Goal: Information Seeking & Learning: Learn about a topic

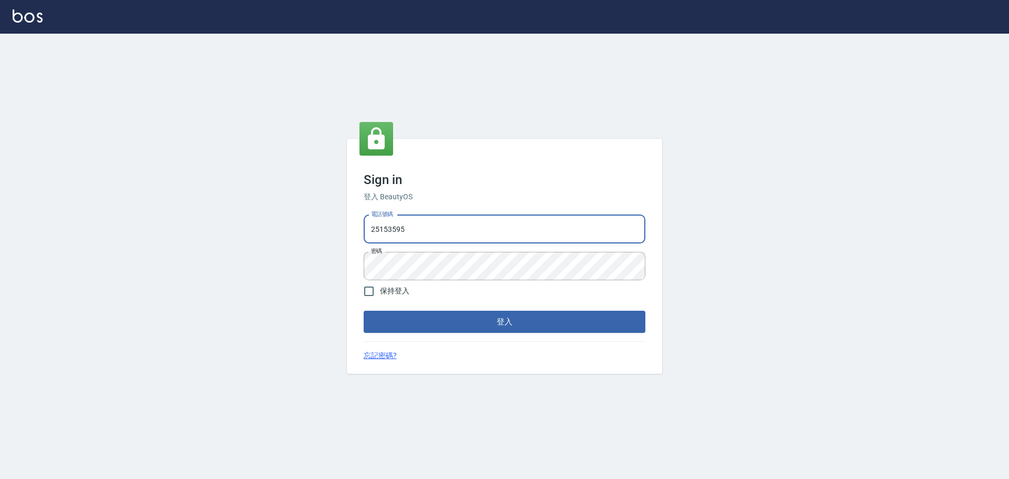
click at [522, 216] on input "25153595" at bounding box center [505, 229] width 282 height 28
type input "9990001234567"
click at [511, 316] on button "登入" at bounding box center [505, 321] width 282 height 22
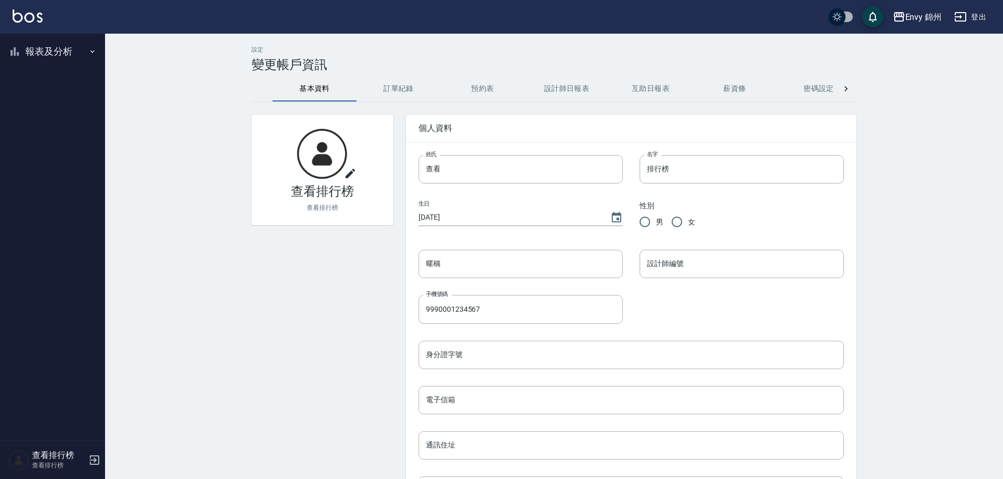
click at [28, 53] on button "報表及分析" at bounding box center [52, 51] width 97 height 27
click at [46, 106] on link "店家排行榜" at bounding box center [52, 106] width 97 height 24
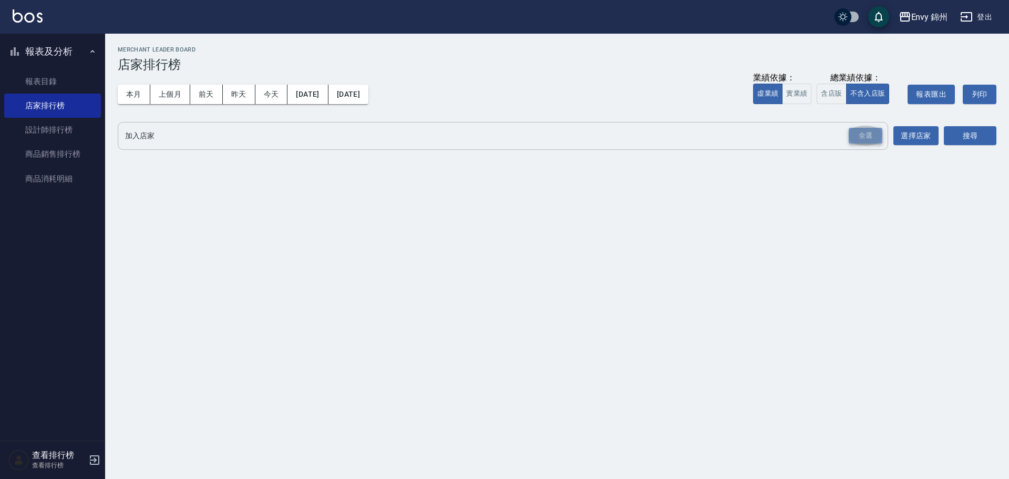
click at [875, 138] on div "全選" at bounding box center [865, 136] width 34 height 16
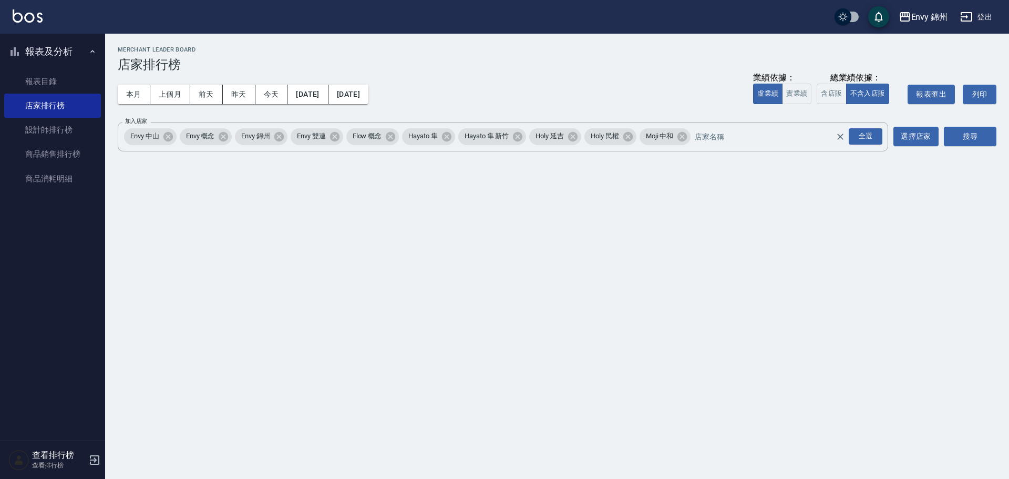
click at [410, 101] on div "本月 上個月 前天 昨天 今天 2025/09/01 2025/09/23 業績依據： 虛業績 實業績 總業績依據： 含店販 不含入店販 報表匯出 列印" at bounding box center [557, 94] width 878 height 45
click at [408, 101] on div "本月 上個月 前天 昨天 今天 2025/09/01 2025/09/23 業績依據： 虛業績 實業績 總業績依據： 含店販 不含入店販 報表匯出 列印" at bounding box center [557, 94] width 878 height 45
click at [368, 101] on button "2025/09/23" at bounding box center [348, 94] width 40 height 19
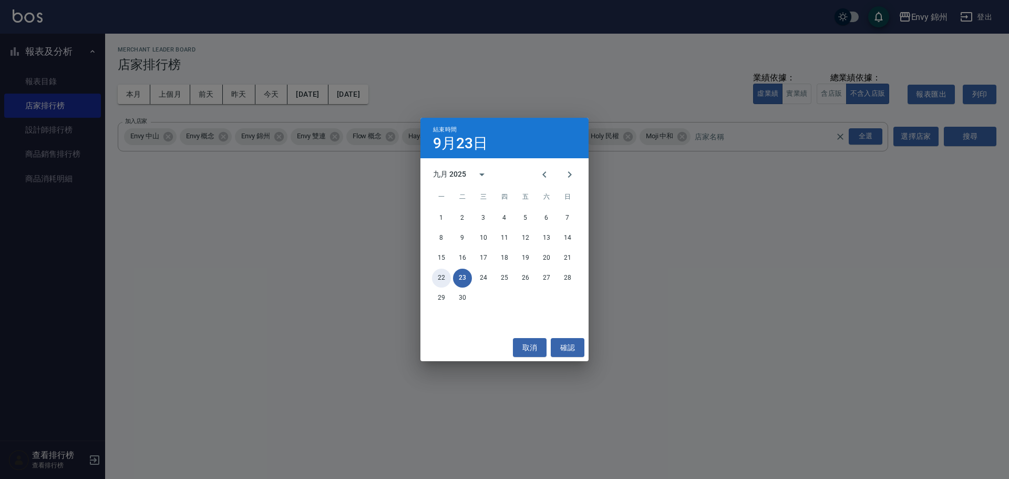
drag, startPoint x: 438, startPoint y: 278, endPoint x: 424, endPoint y: 240, distance: 40.7
click at [439, 278] on button "22" at bounding box center [441, 277] width 19 height 19
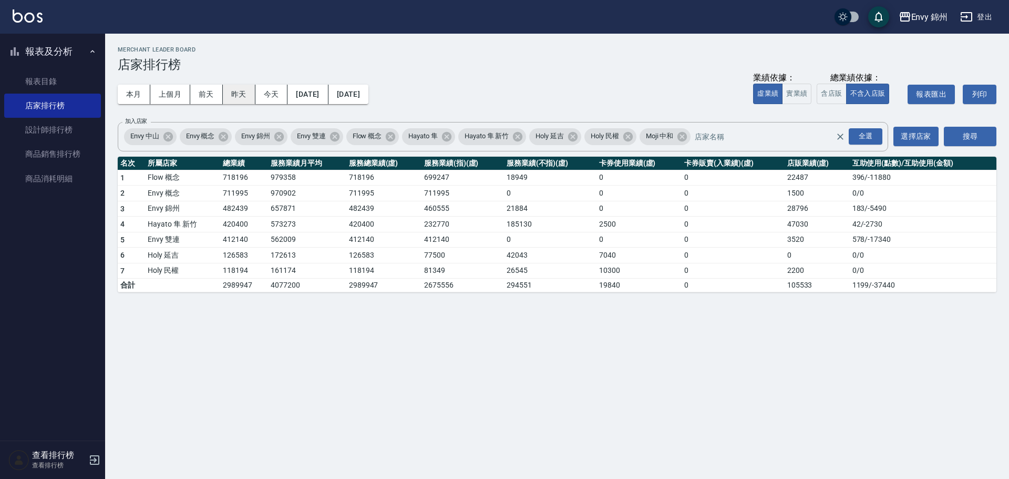
click at [249, 100] on button "昨天" at bounding box center [239, 94] width 33 height 19
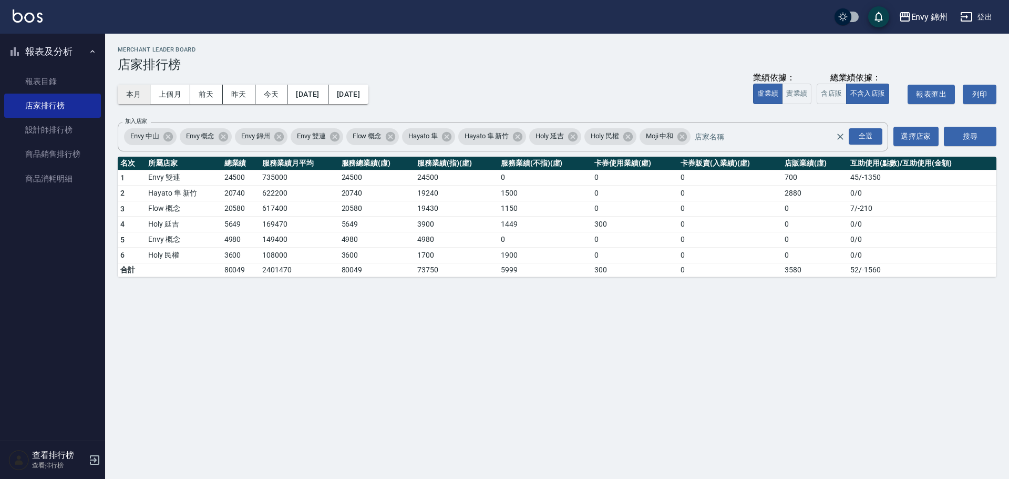
click at [124, 91] on button "本月" at bounding box center [134, 94] width 33 height 19
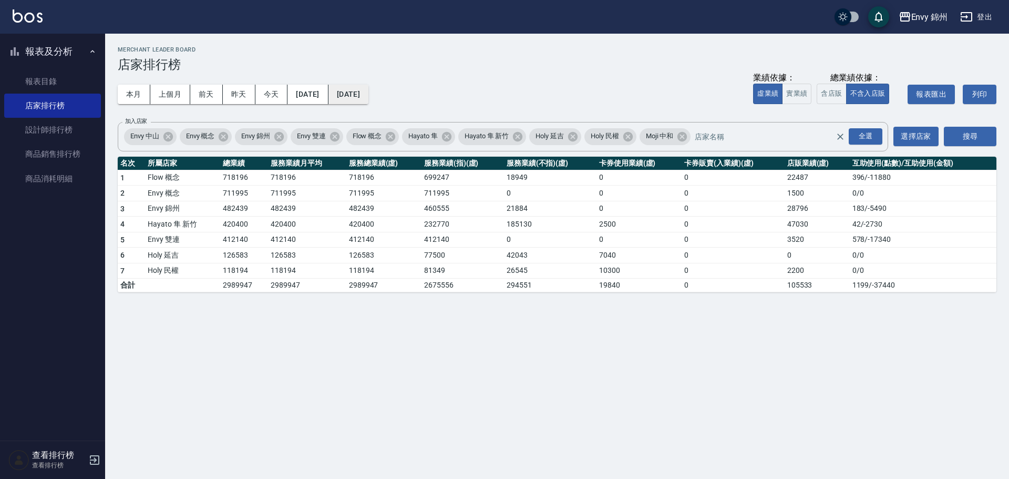
click at [368, 89] on button "2025/09/30" at bounding box center [348, 94] width 40 height 19
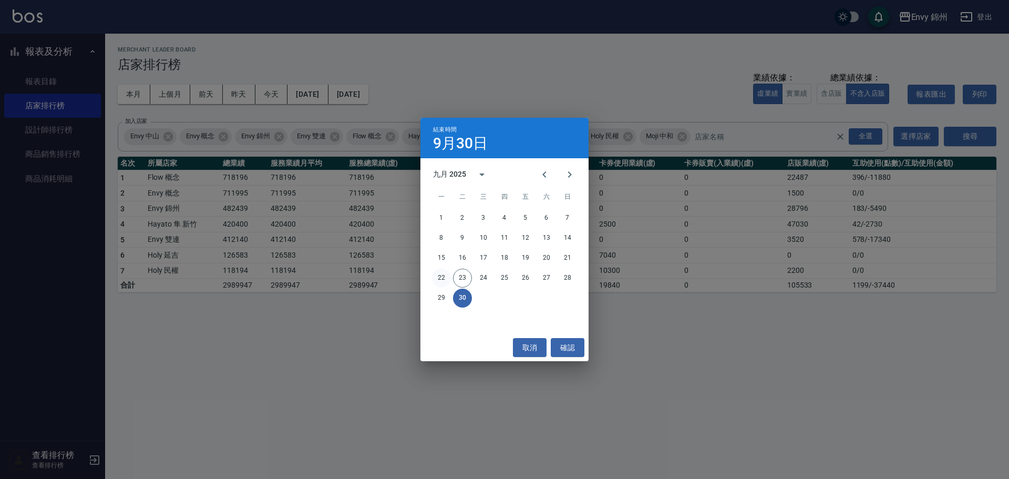
click at [442, 274] on button "22" at bounding box center [441, 277] width 19 height 19
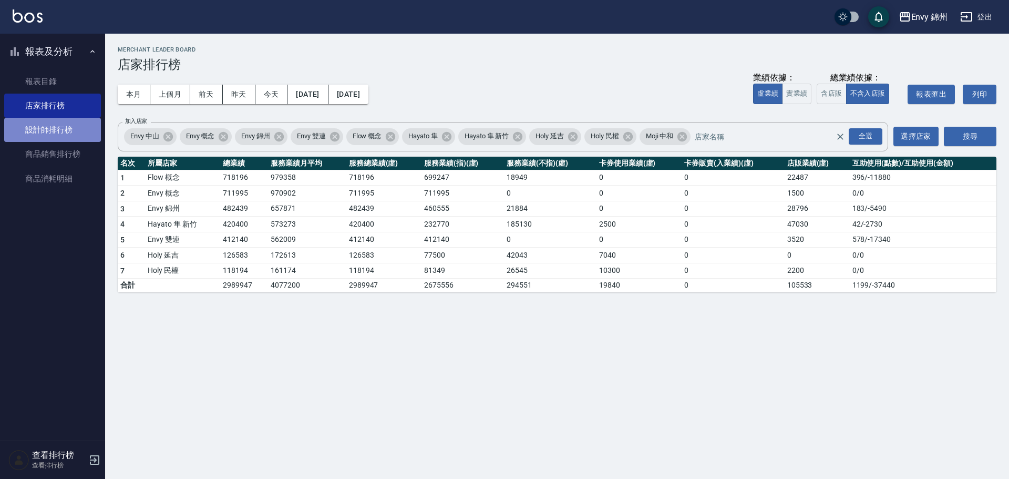
click at [76, 122] on link "設計師排行榜" at bounding box center [52, 130] width 97 height 24
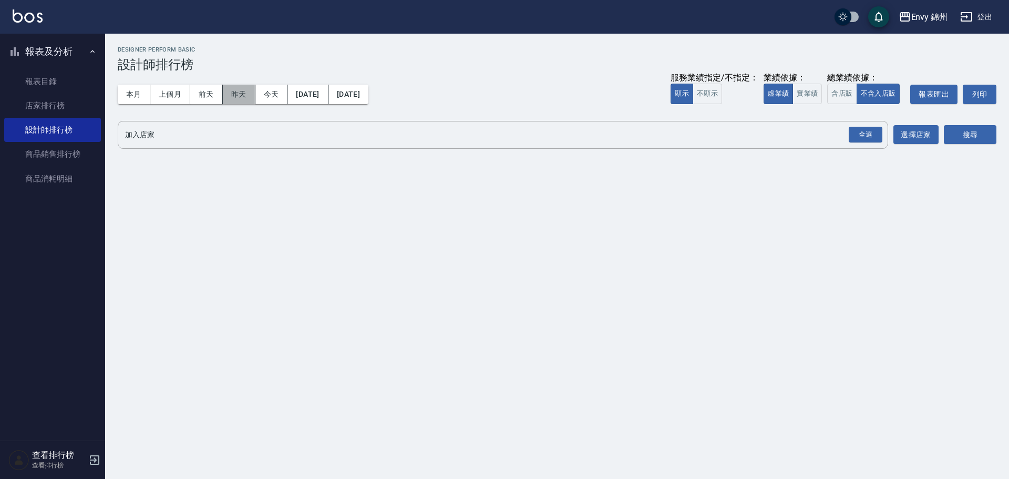
click at [229, 95] on button "昨天" at bounding box center [239, 94] width 33 height 19
click at [840, 130] on input "加入店家" at bounding box center [494, 135] width 745 height 18
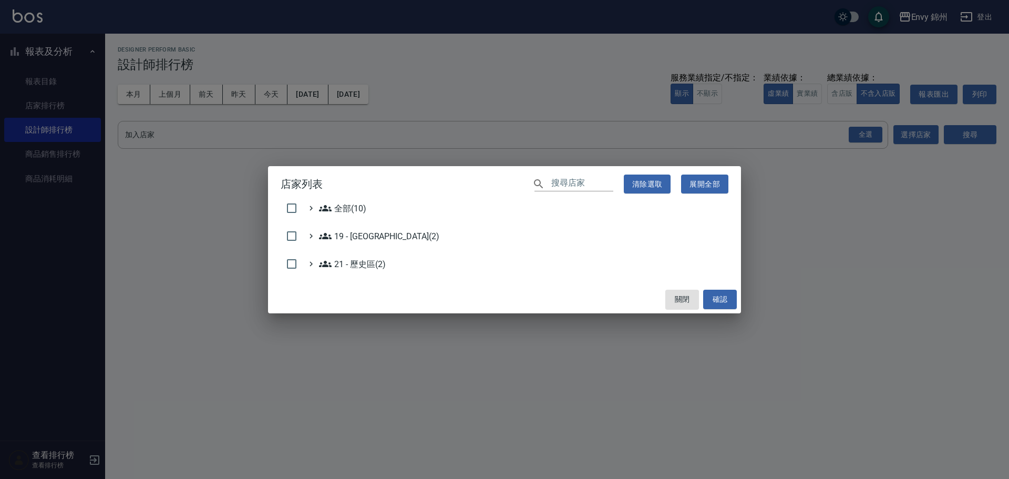
click at [870, 132] on div "店家列表 ​ 清除選取 展開全部 全部(10) 19 - 新城區(2) 21 - 歷史區(2) 關閉 確認" at bounding box center [504, 239] width 1009 height 479
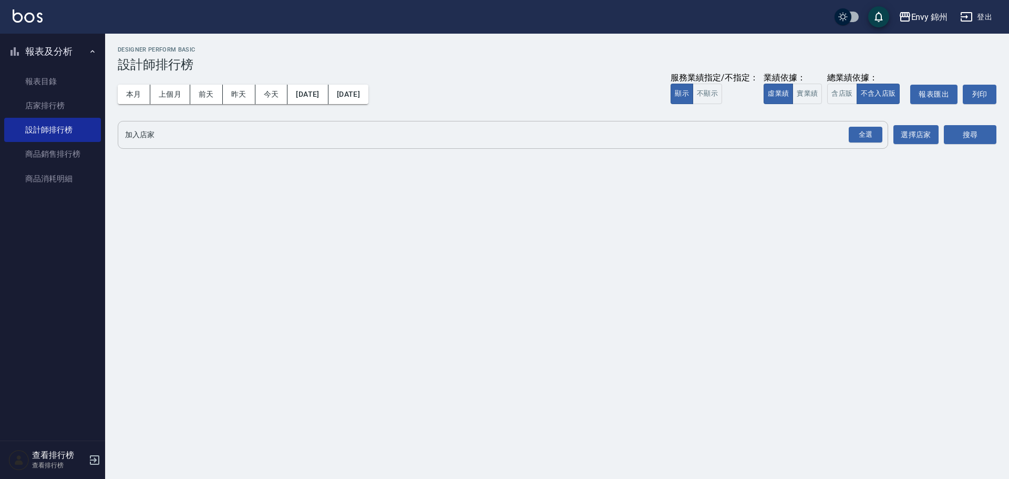
click at [846, 136] on div "全選" at bounding box center [864, 135] width 37 height 28
drag, startPoint x: 863, startPoint y: 136, endPoint x: 893, endPoint y: 133, distance: 30.1
click at [863, 136] on div "全選" at bounding box center [865, 135] width 34 height 16
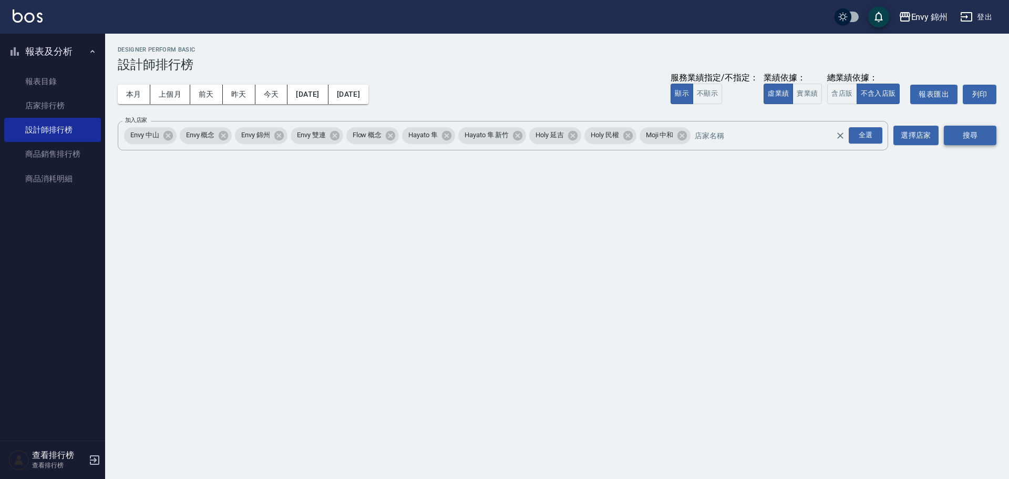
click at [960, 134] on button "搜尋" at bounding box center [970, 135] width 53 height 19
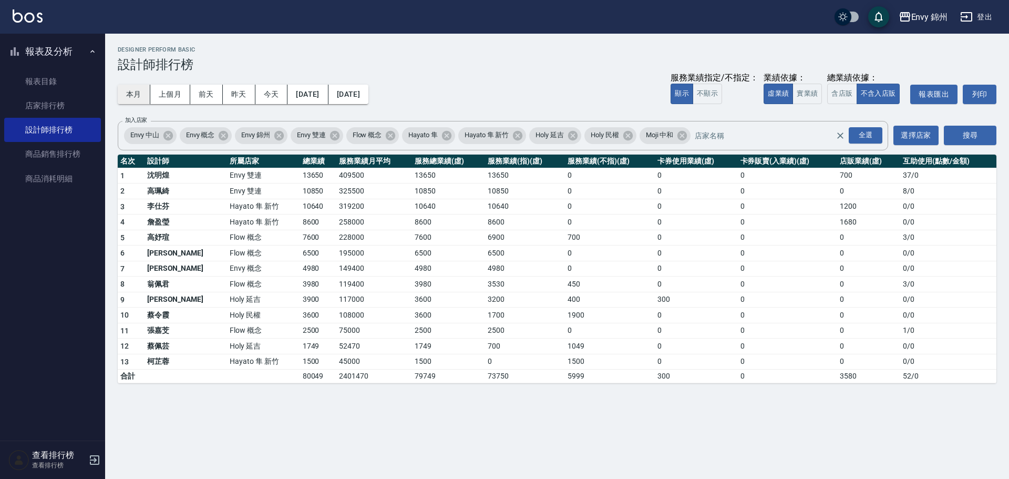
click at [125, 97] on button "本月" at bounding box center [134, 94] width 33 height 19
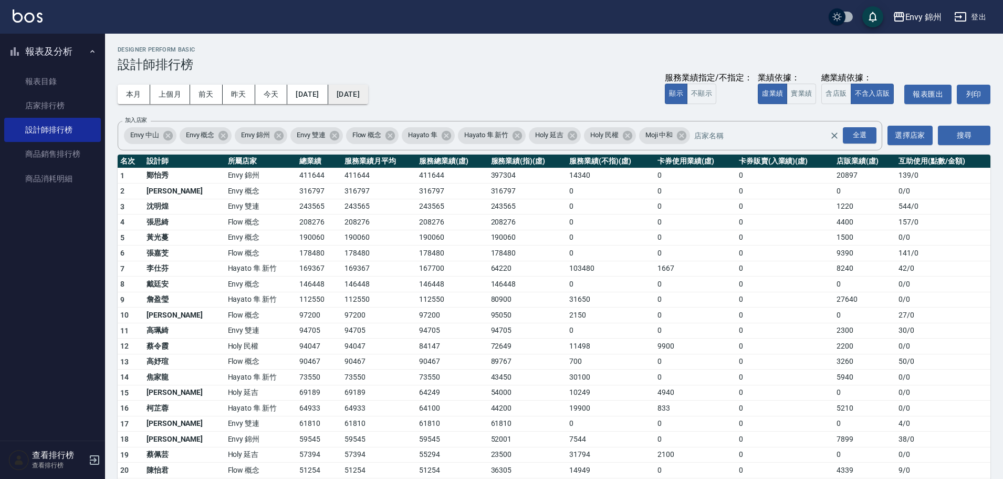
click at [368, 91] on button "2025/09/30" at bounding box center [348, 94] width 40 height 19
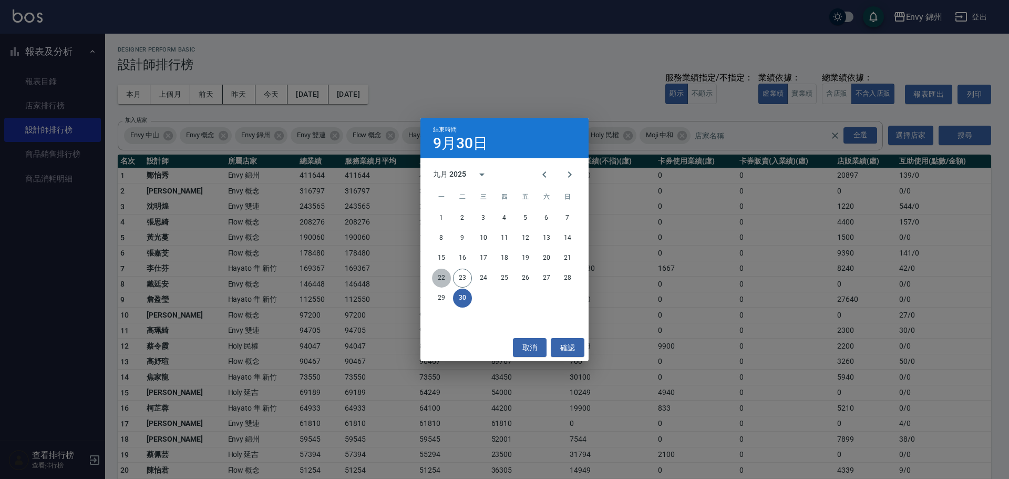
click at [440, 273] on button "22" at bounding box center [441, 277] width 19 height 19
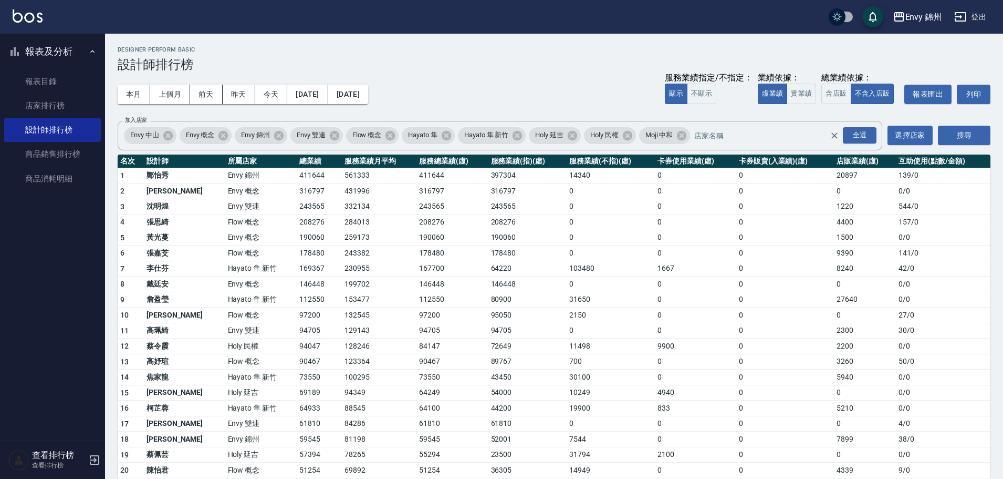
click at [785, 403] on td "0" at bounding box center [786, 408] width 98 height 16
click at [582, 447] on td "31794" at bounding box center [611, 455] width 88 height 16
click at [27, 98] on link "店家排行榜" at bounding box center [52, 106] width 97 height 24
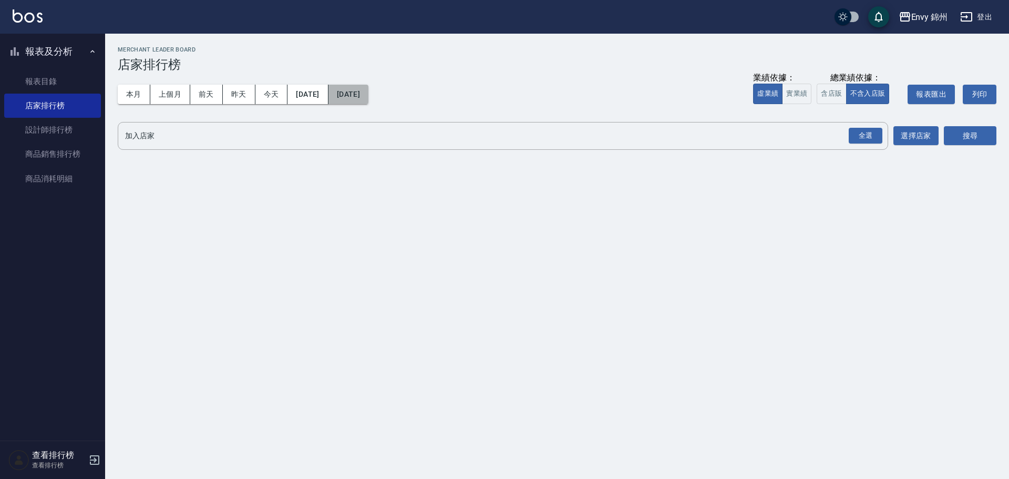
click at [368, 92] on button "2025/09/23" at bounding box center [348, 94] width 40 height 19
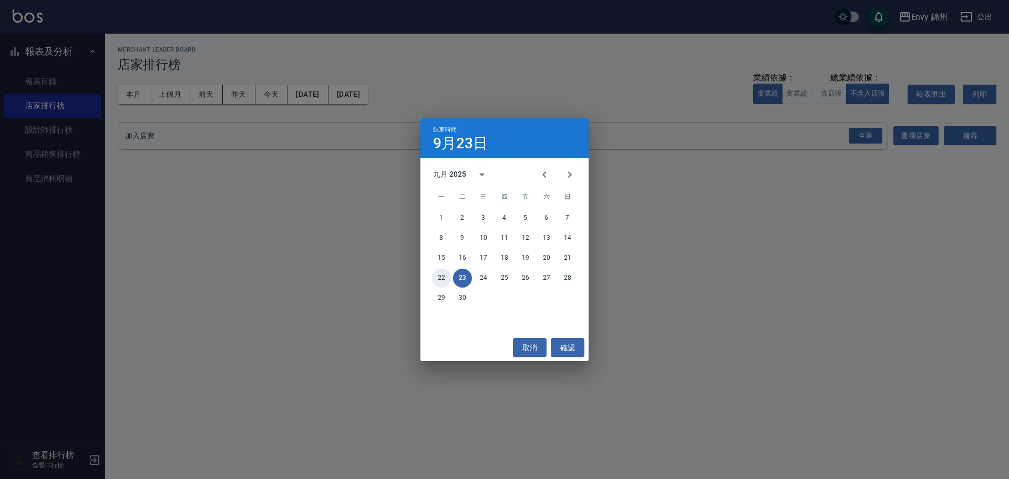
click at [440, 276] on button "22" at bounding box center [441, 277] width 19 height 19
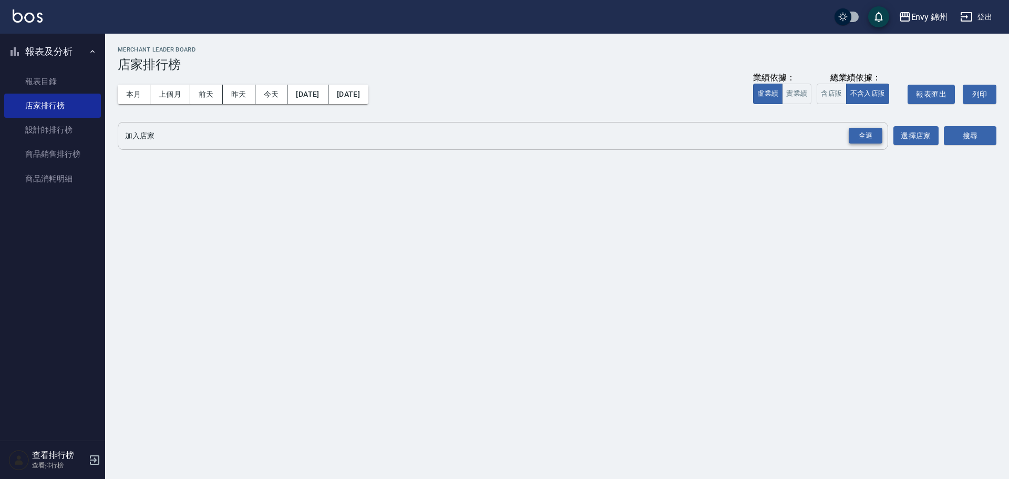
click at [854, 143] on div "全選" at bounding box center [865, 136] width 34 height 16
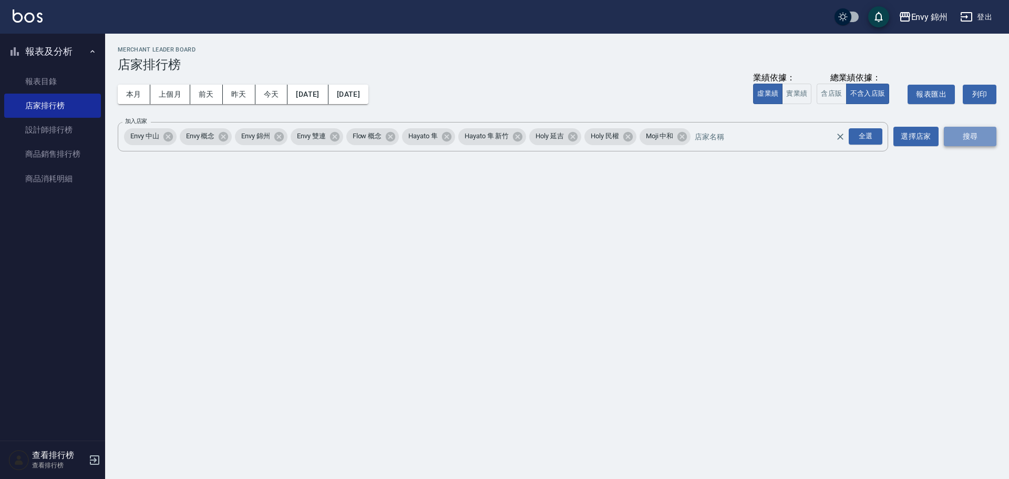
click at [961, 138] on button "搜尋" at bounding box center [970, 136] width 53 height 19
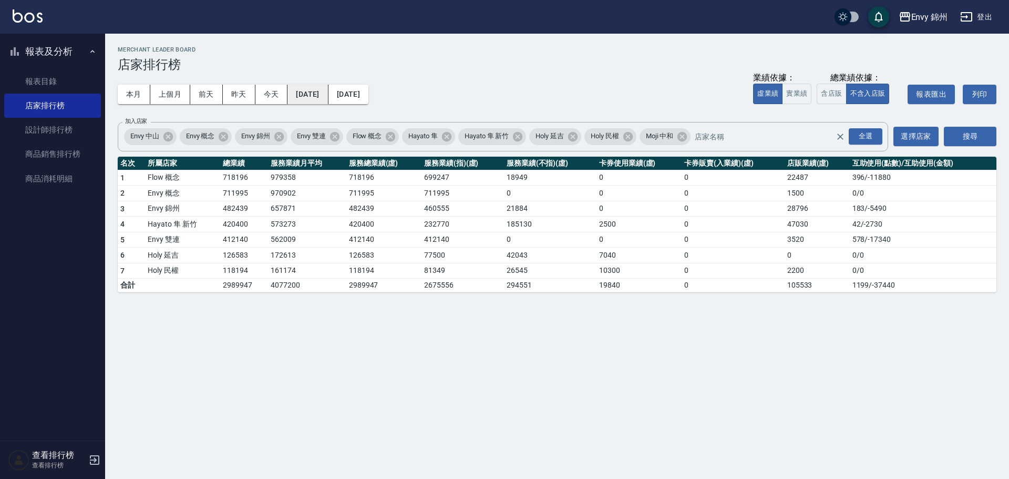
click at [324, 95] on button "2025/09/01" at bounding box center [307, 94] width 40 height 19
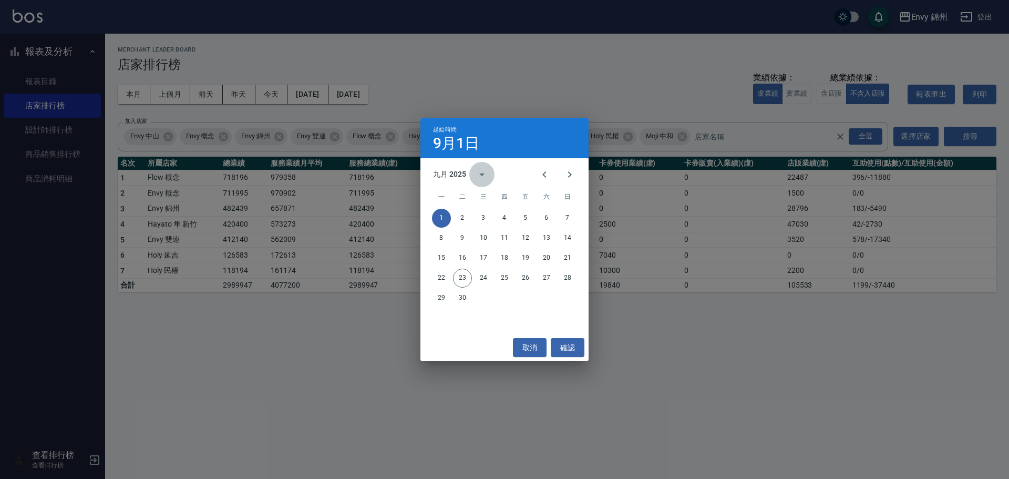
click at [480, 173] on icon "calendar view is open, switch to year view" at bounding box center [481, 174] width 13 height 13
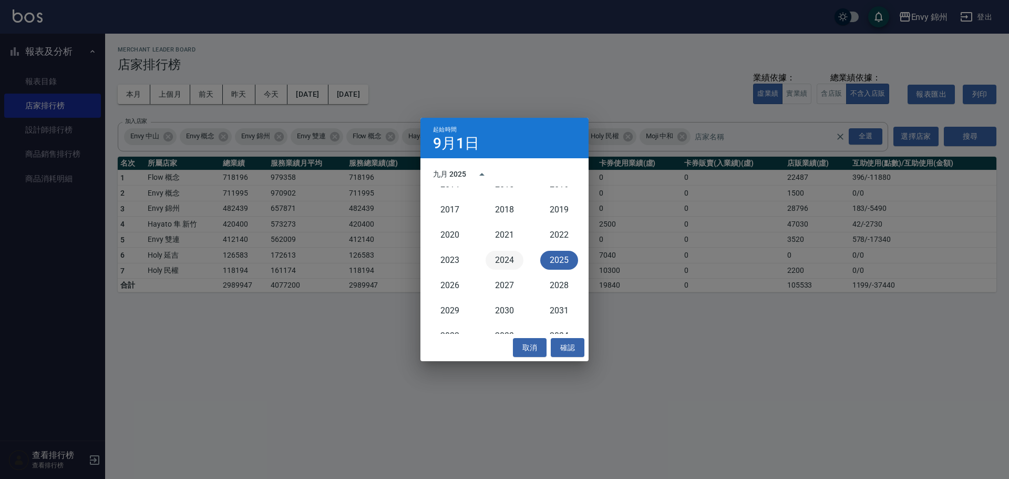
click at [507, 264] on button "2024" at bounding box center [504, 260] width 38 height 19
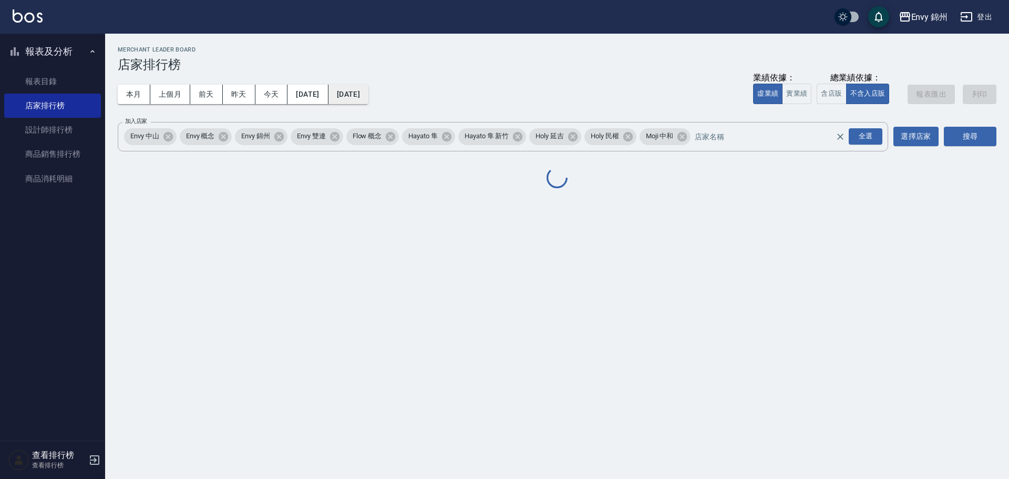
click at [368, 100] on button "2025/09/22" at bounding box center [348, 94] width 40 height 19
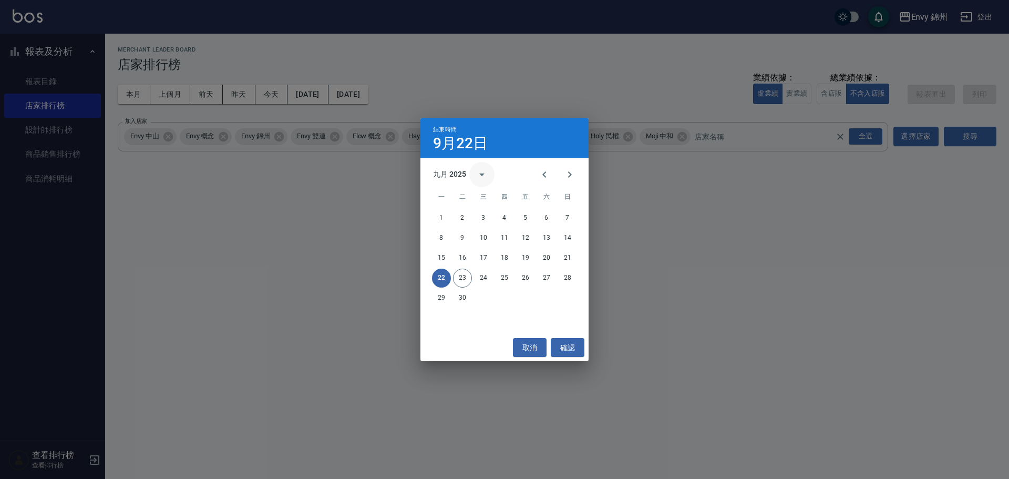
click at [483, 170] on icon "calendar view is open, switch to year view" at bounding box center [481, 174] width 13 height 13
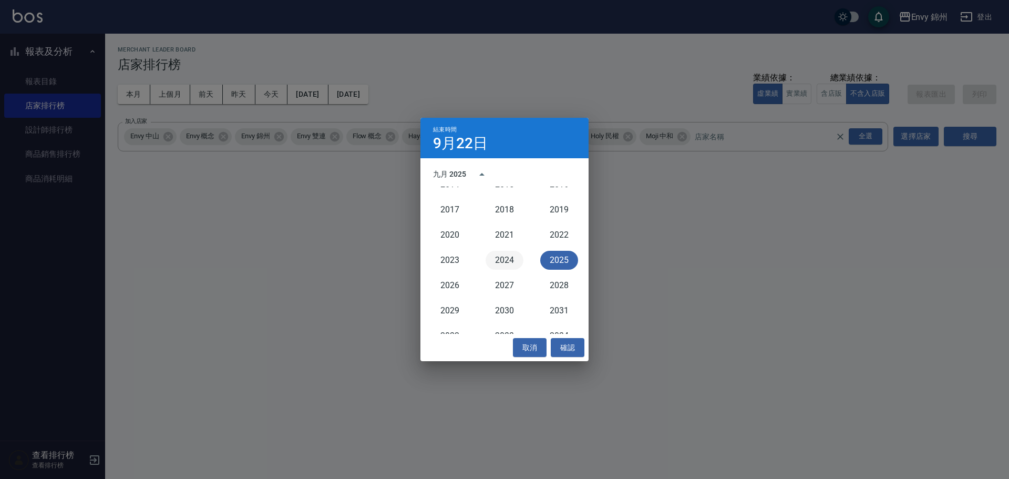
click at [498, 260] on button "2024" at bounding box center [504, 260] width 38 height 19
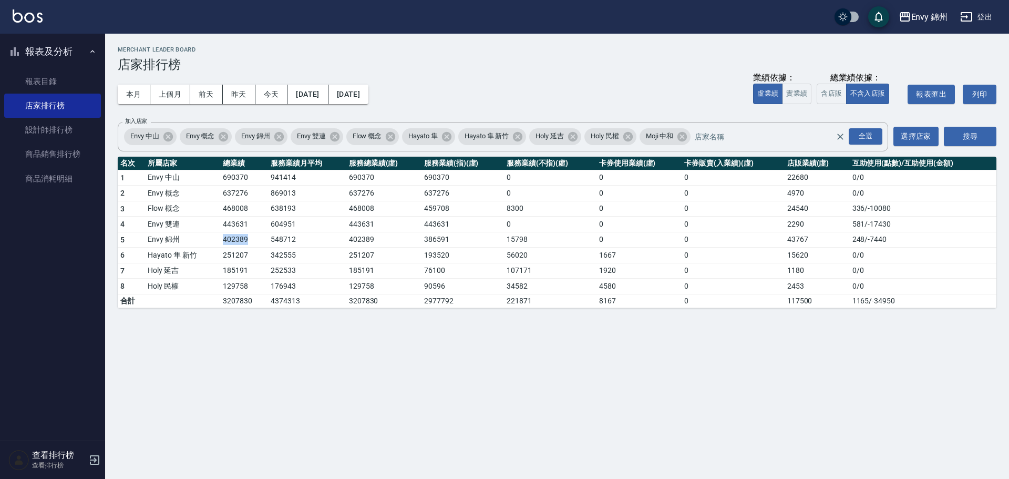
drag, startPoint x: 217, startPoint y: 238, endPoint x: 252, endPoint y: 242, distance: 34.9
click at [252, 242] on tr "5 Envy 錦州 402389 548712 402389 386591 15798 0 0 43767 248 / -7440" at bounding box center [557, 240] width 878 height 16
click at [306, 96] on button "2024/09/01" at bounding box center [307, 94] width 40 height 19
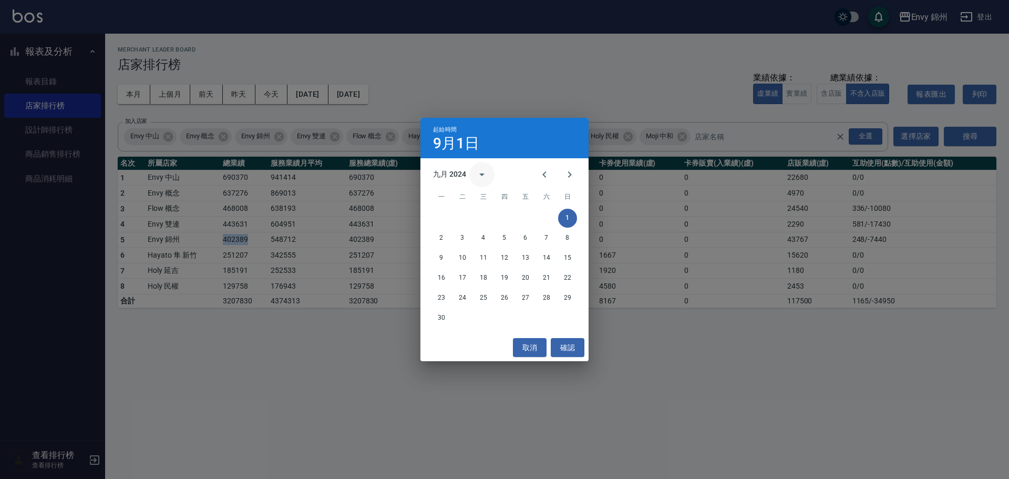
click at [472, 169] on button "calendar view is open, switch to year view" at bounding box center [481, 174] width 25 height 25
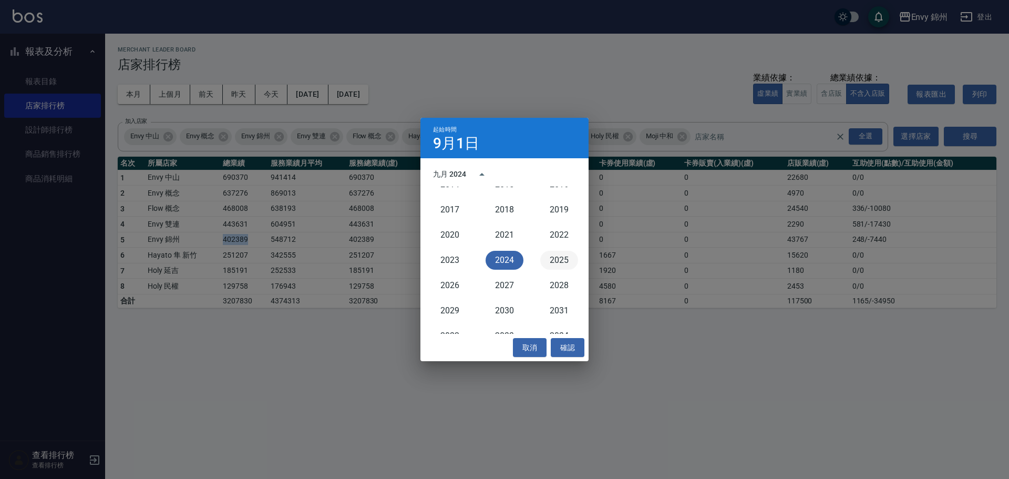
click at [545, 260] on button "2025" at bounding box center [559, 260] width 38 height 19
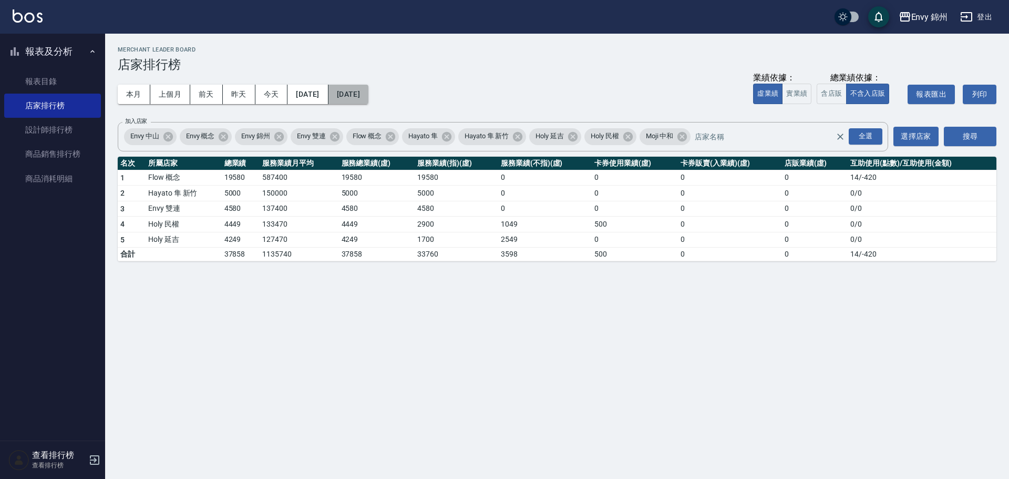
click at [368, 97] on button "2025/09/01" at bounding box center [348, 94] width 40 height 19
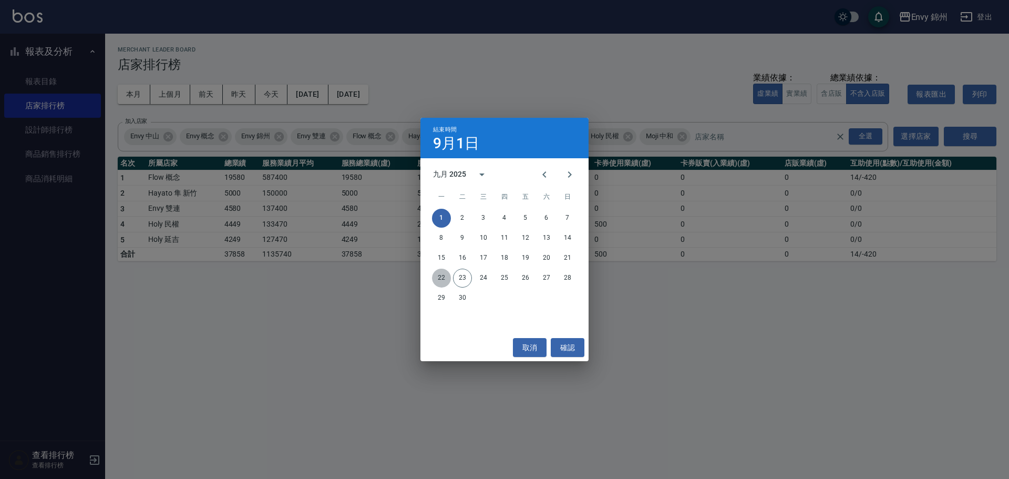
click at [437, 279] on button "22" at bounding box center [441, 277] width 19 height 19
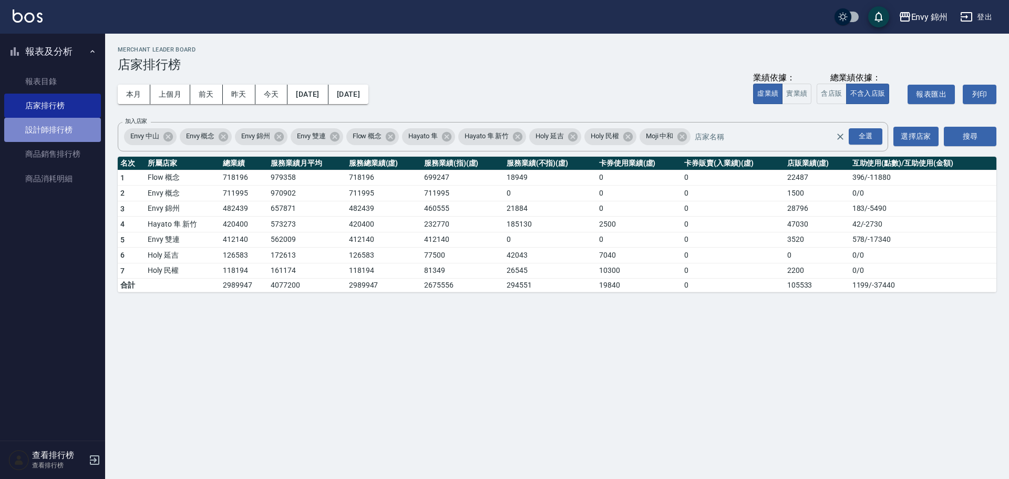
click at [60, 129] on link "設計師排行榜" at bounding box center [52, 130] width 97 height 24
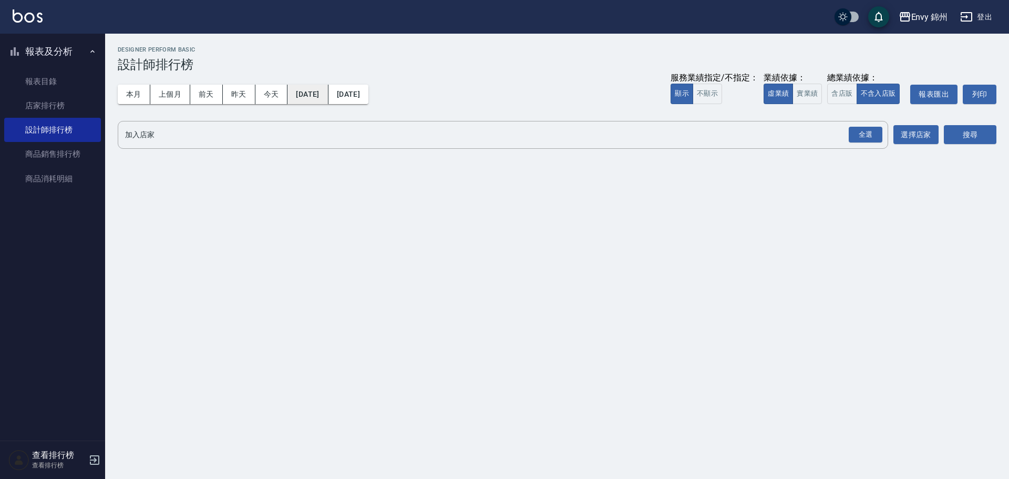
click at [296, 92] on button "2025/09/01" at bounding box center [307, 94] width 40 height 19
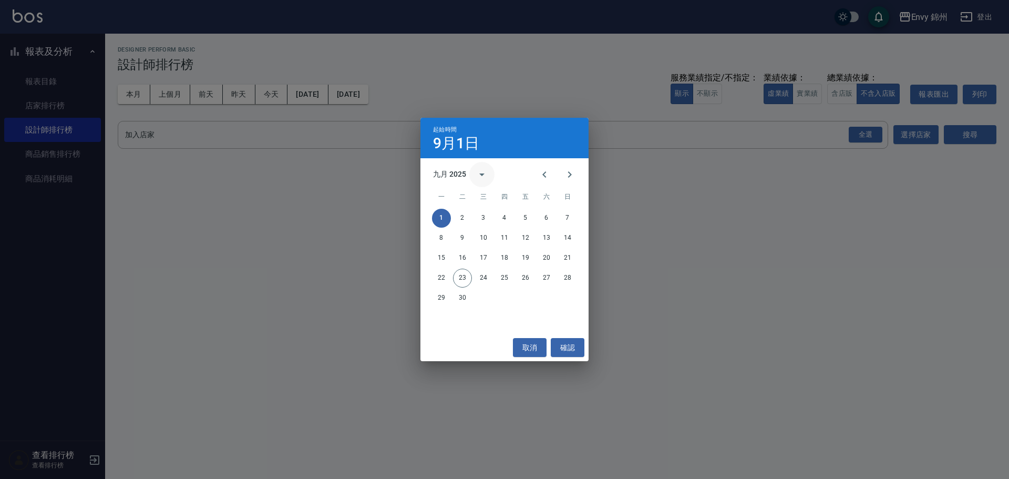
click at [474, 177] on button "calendar view is open, switch to year view" at bounding box center [481, 174] width 25 height 25
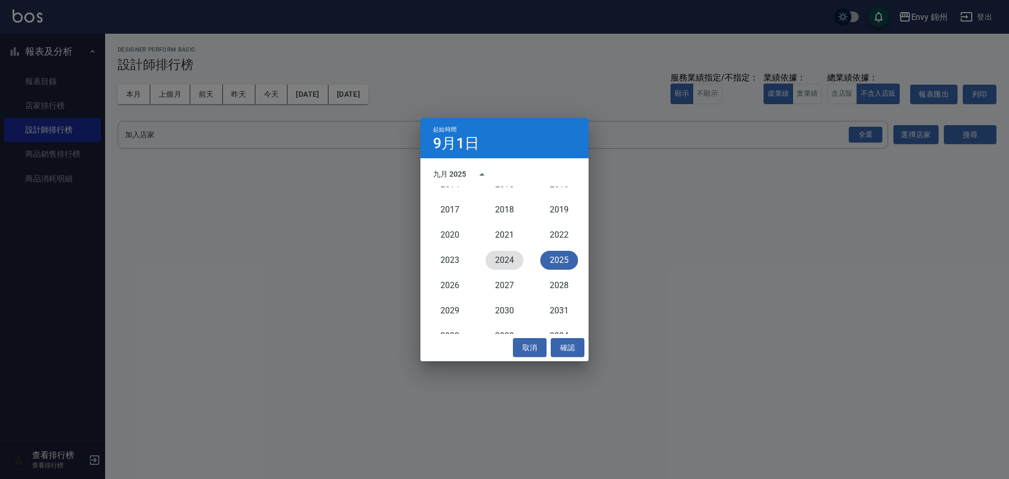
click at [497, 265] on button "2024" at bounding box center [504, 260] width 38 height 19
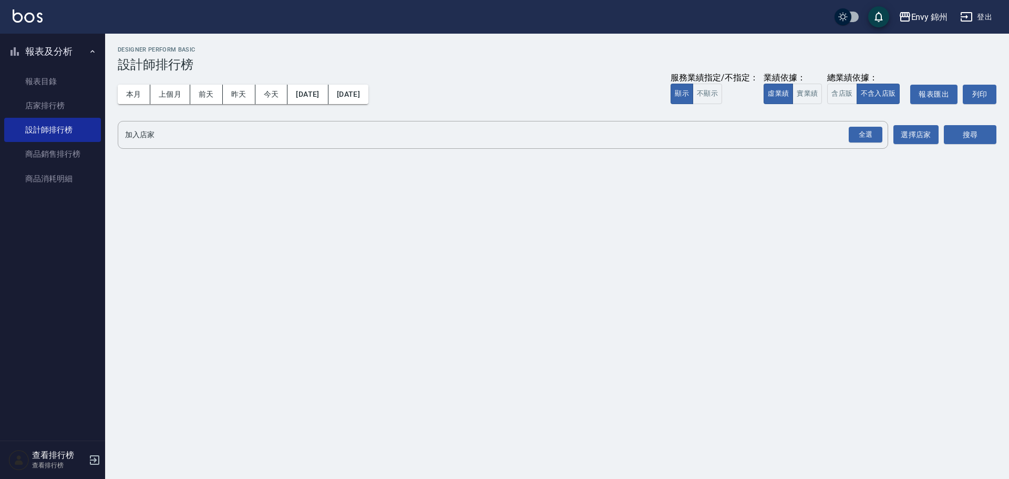
click at [374, 81] on div "本月 上個月 前天 昨天 今天 2024/09/01 2025/09/23 服務業績指定/不指定： 顯示 不顯示 業績依據： 虛業績 實業績 總業績依據： 含…" at bounding box center [557, 94] width 878 height 45
click at [368, 88] on button "2025/09/23" at bounding box center [348, 94] width 40 height 19
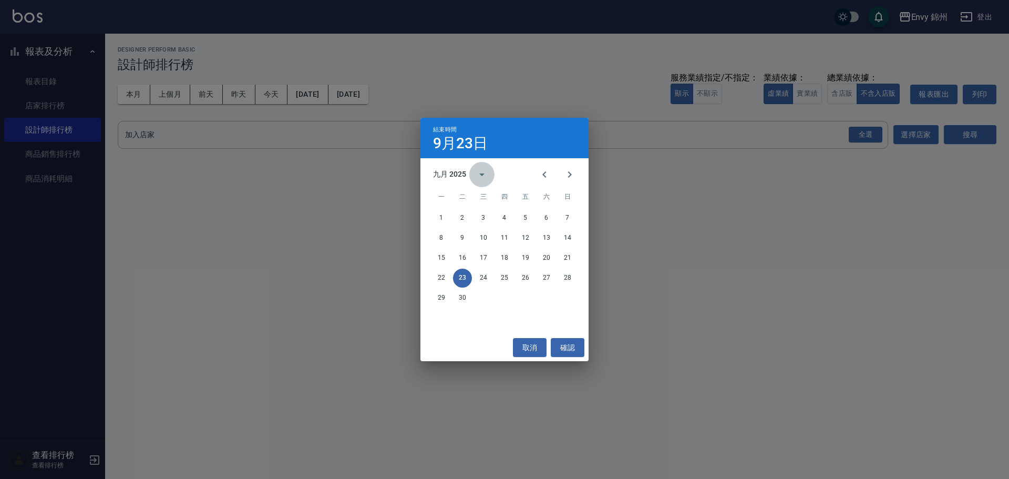
click at [472, 172] on button "calendar view is open, switch to year view" at bounding box center [481, 174] width 25 height 25
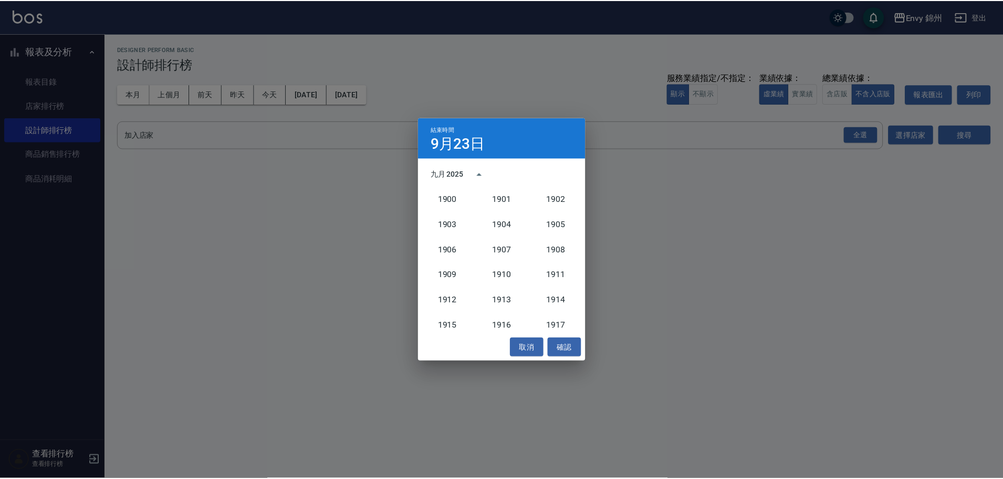
scroll to position [973, 0]
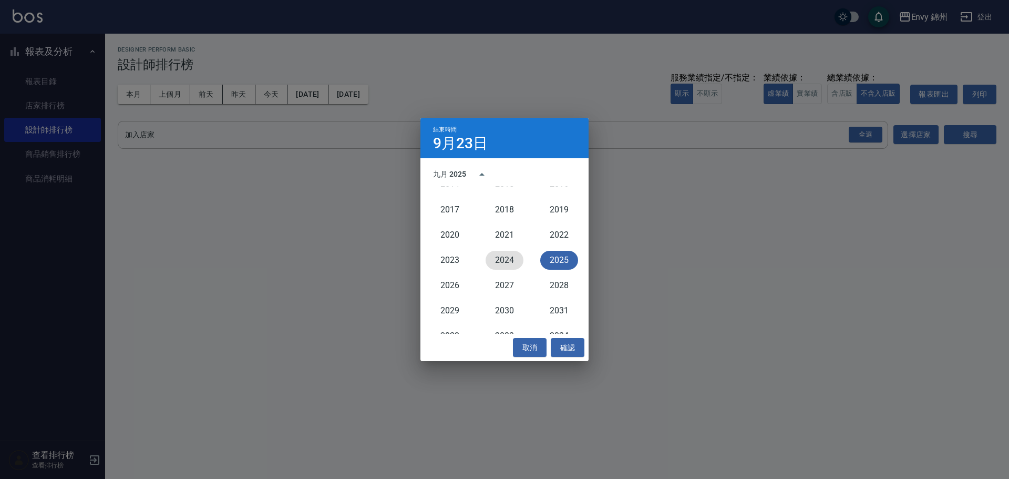
click at [499, 258] on button "2024" at bounding box center [504, 260] width 38 height 19
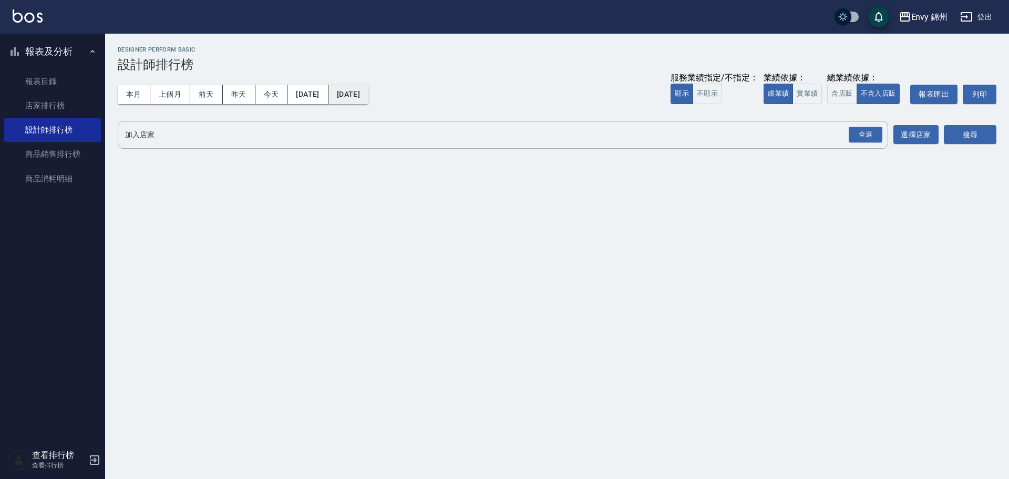
click at [368, 92] on button "2024/09/23" at bounding box center [348, 94] width 40 height 19
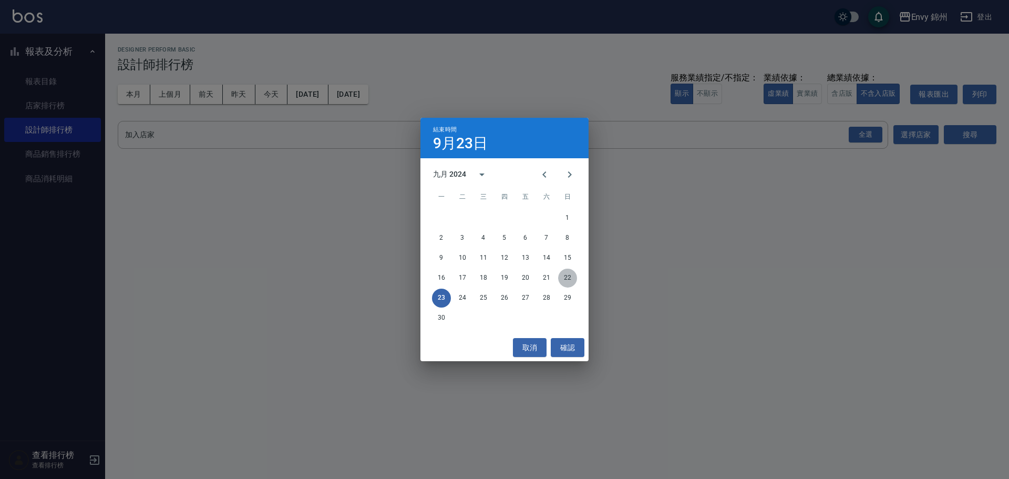
click at [562, 275] on button "22" at bounding box center [567, 277] width 19 height 19
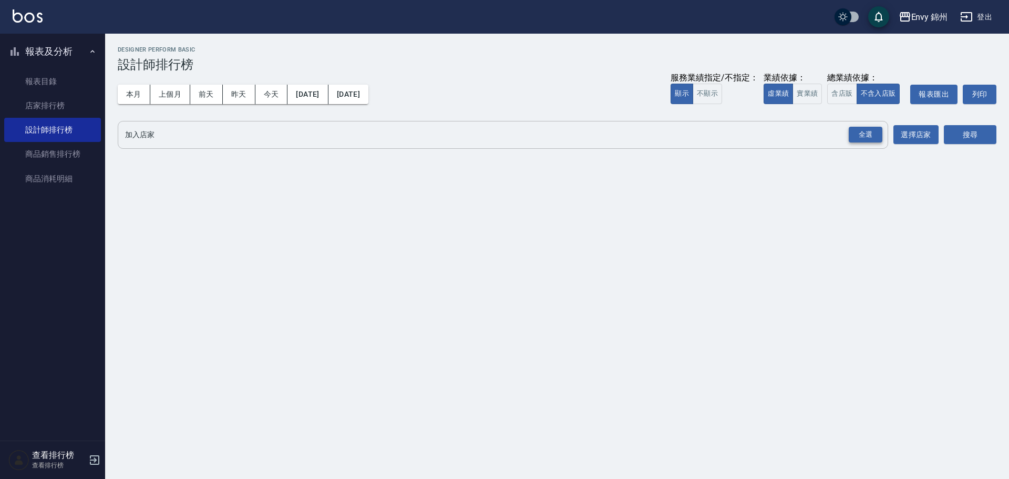
click at [871, 137] on div "全選" at bounding box center [865, 135] width 34 height 16
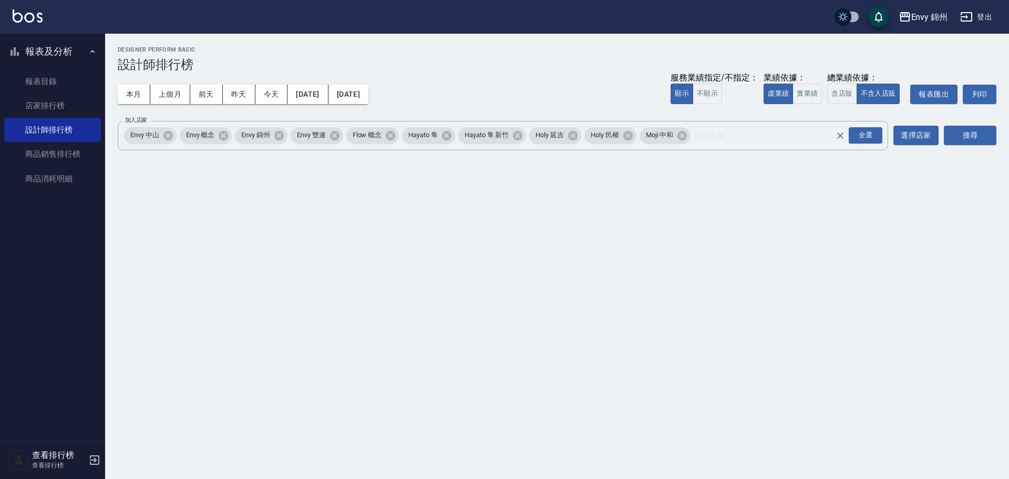
drag, startPoint x: 969, startPoint y: 123, endPoint x: 969, endPoint y: 131, distance: 7.9
click at [969, 126] on div "搜尋" at bounding box center [970, 135] width 53 height 29
click at [969, 131] on button "搜尋" at bounding box center [970, 135] width 53 height 19
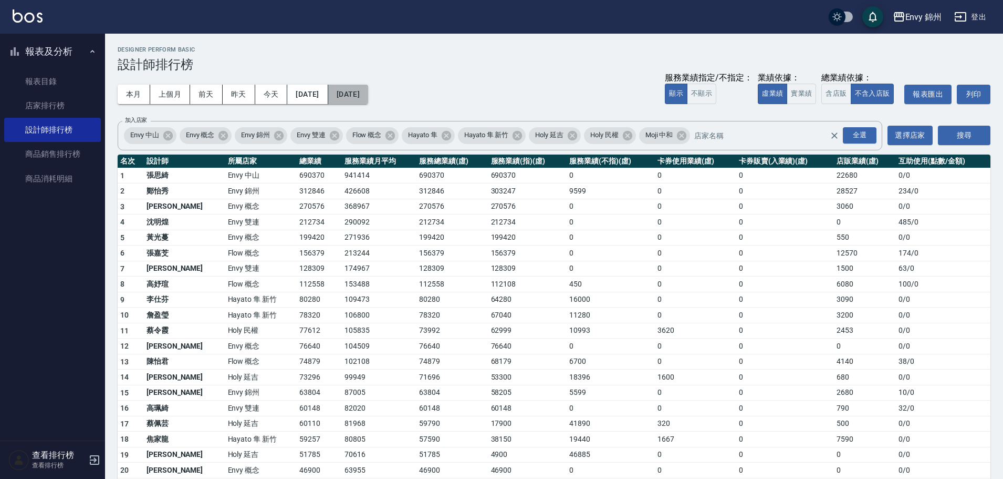
click at [368, 96] on button "2024/09/22" at bounding box center [348, 94] width 40 height 19
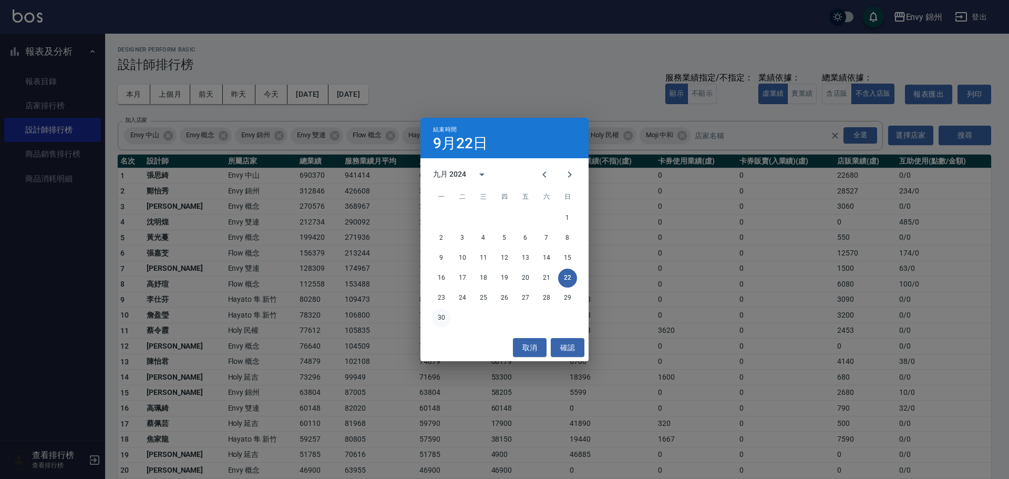
click at [438, 314] on button "30" at bounding box center [441, 317] width 19 height 19
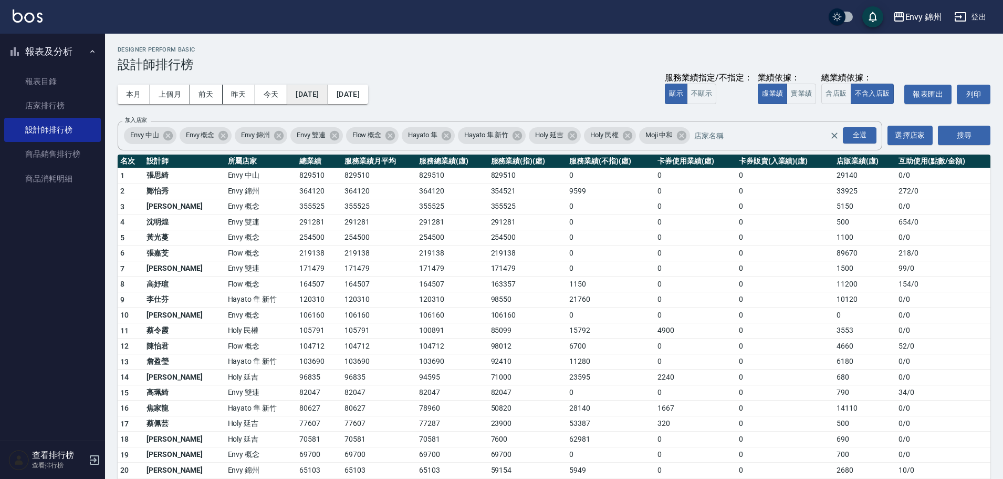
click at [314, 92] on button "2024/09/01" at bounding box center [307, 94] width 40 height 19
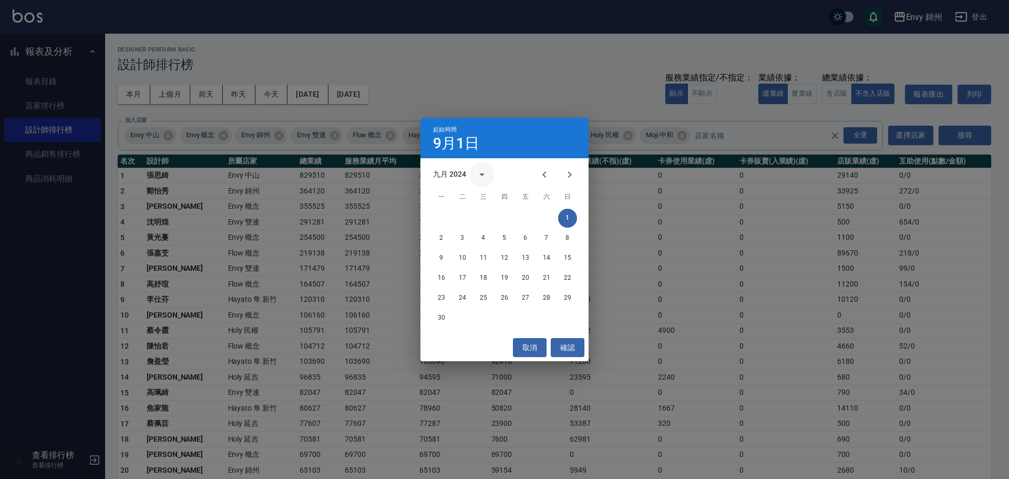
click at [484, 177] on icon "calendar view is open, switch to year view" at bounding box center [481, 174] width 13 height 13
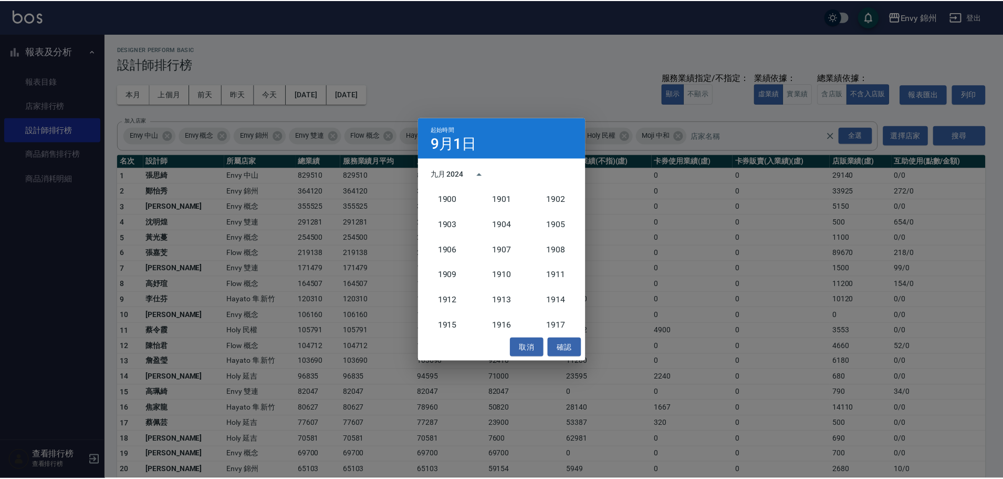
scroll to position [973, 0]
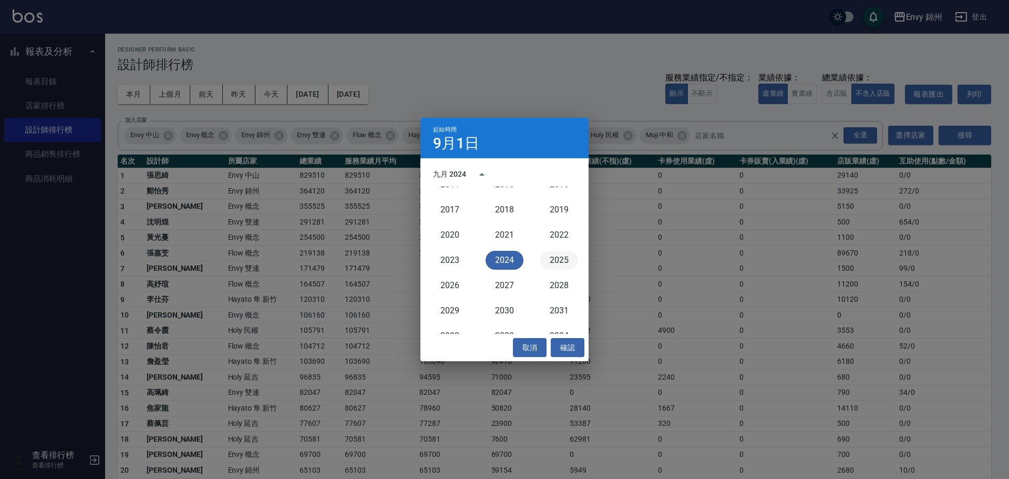
click at [552, 261] on button "2025" at bounding box center [559, 260] width 38 height 19
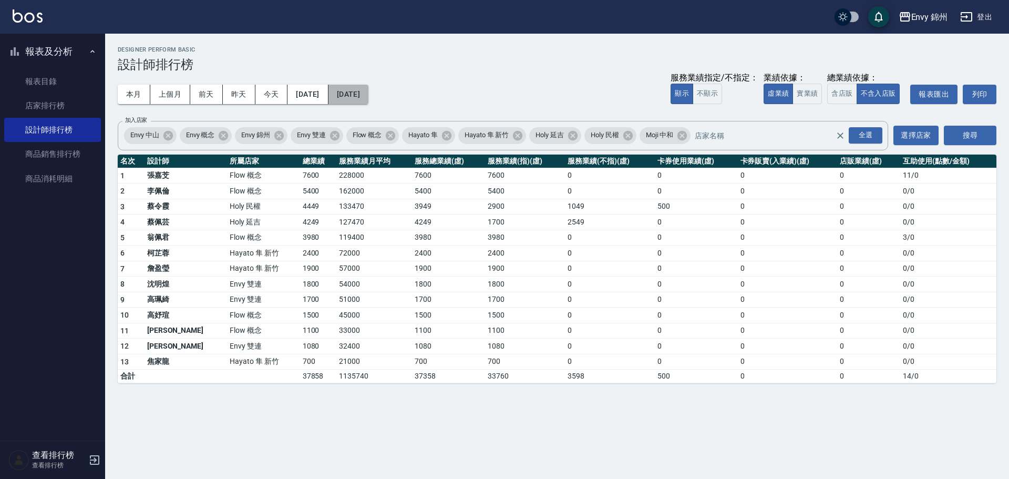
click at [368, 96] on button "2025/09/01" at bounding box center [348, 94] width 40 height 19
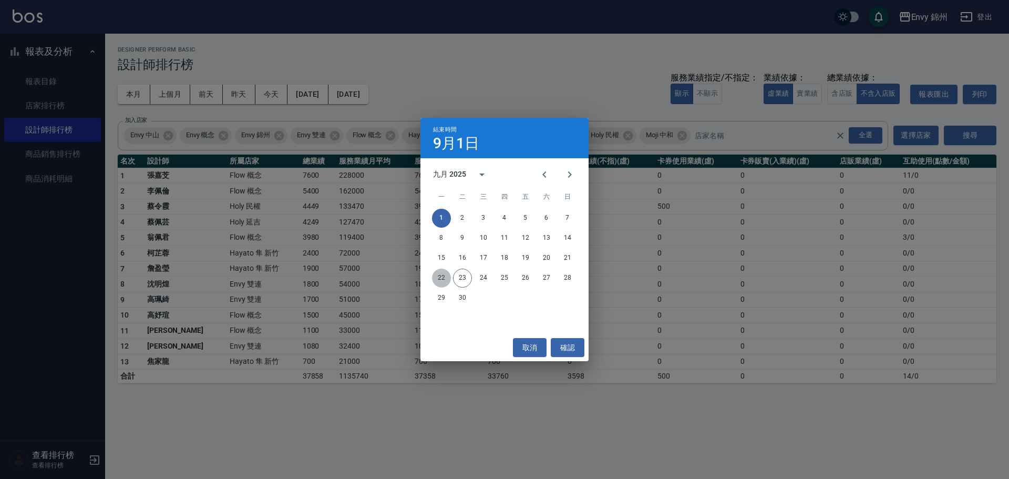
click at [443, 273] on button "22" at bounding box center [441, 277] width 19 height 19
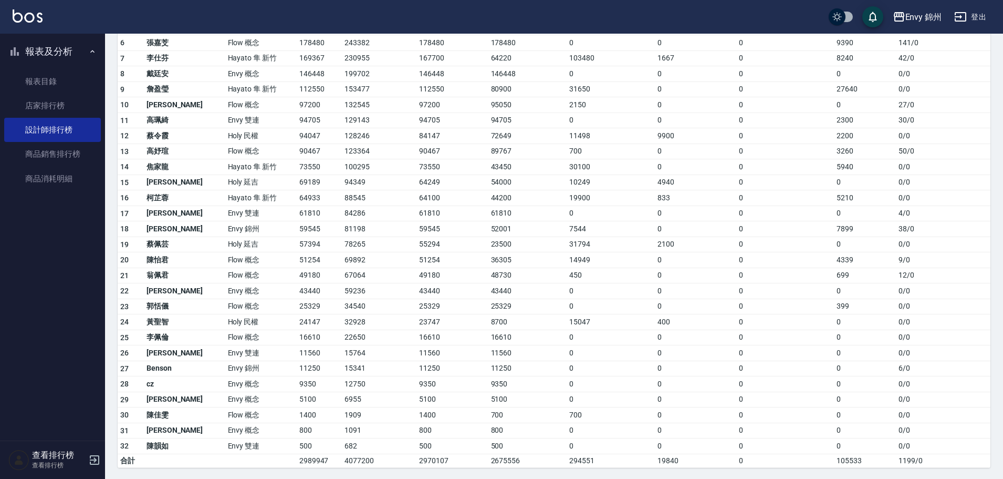
scroll to position [158, 0]
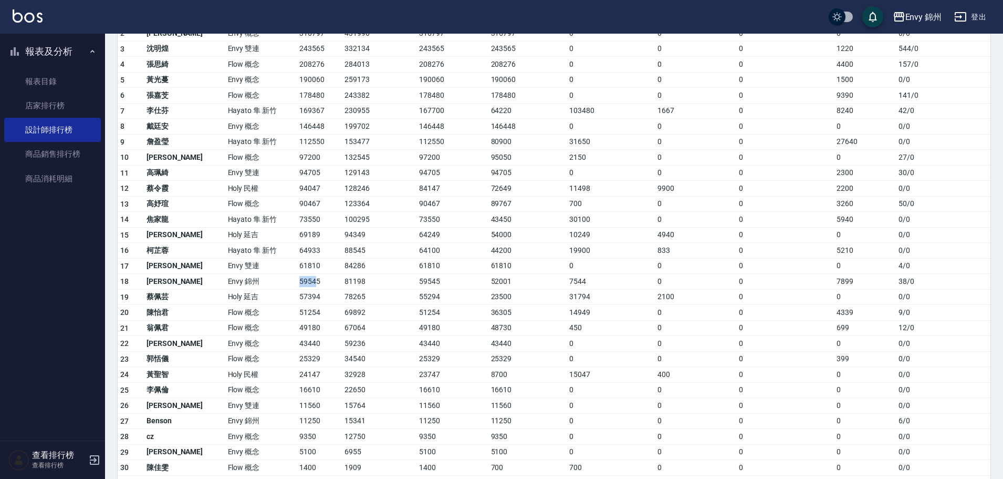
drag, startPoint x: 257, startPoint y: 282, endPoint x: 282, endPoint y: 282, distance: 24.7
click at [282, 282] on tr "18 潘昀廷 Envy 錦州 59545 81198 59545 52001 7544 0 0 7899 38 / 0" at bounding box center [554, 282] width 873 height 16
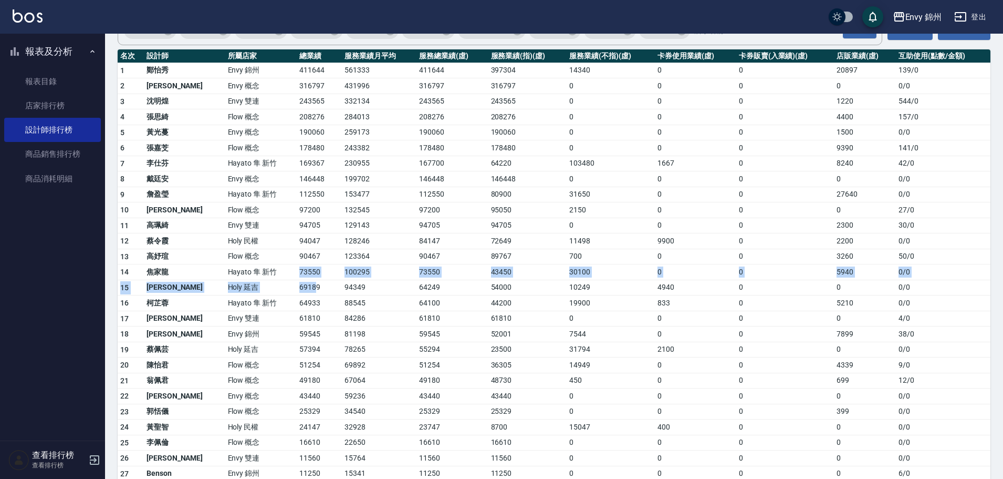
drag, startPoint x: 240, startPoint y: 274, endPoint x: 282, endPoint y: 279, distance: 42.9
click at [282, 279] on tbody "1 鄭怡秀 Envy 錦州 411644 561333 411644 397304 14340 0 0 20897 139 / 0 2 王文嘉 Envy 概念…" at bounding box center [554, 318] width 873 height 510
click at [297, 279] on td "69189" at bounding box center [319, 287] width 45 height 16
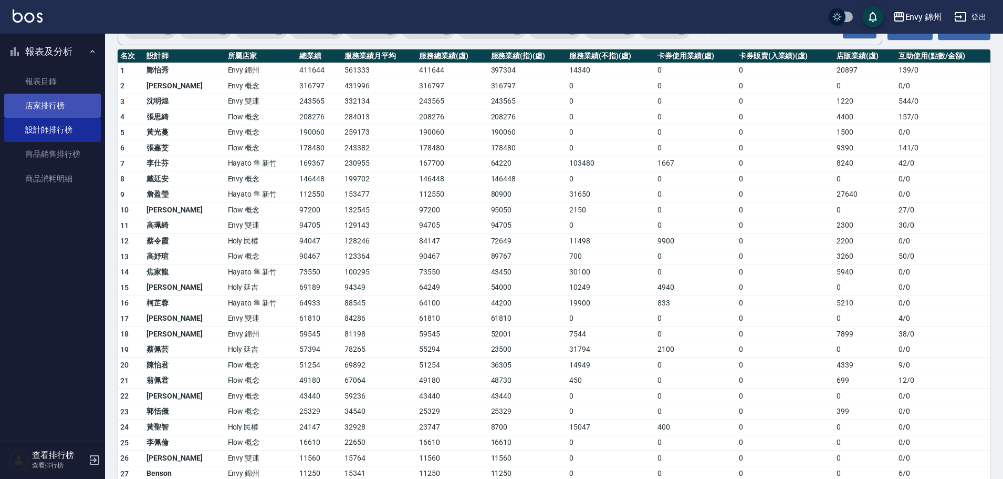
click at [37, 107] on link "店家排行榜" at bounding box center [52, 106] width 97 height 24
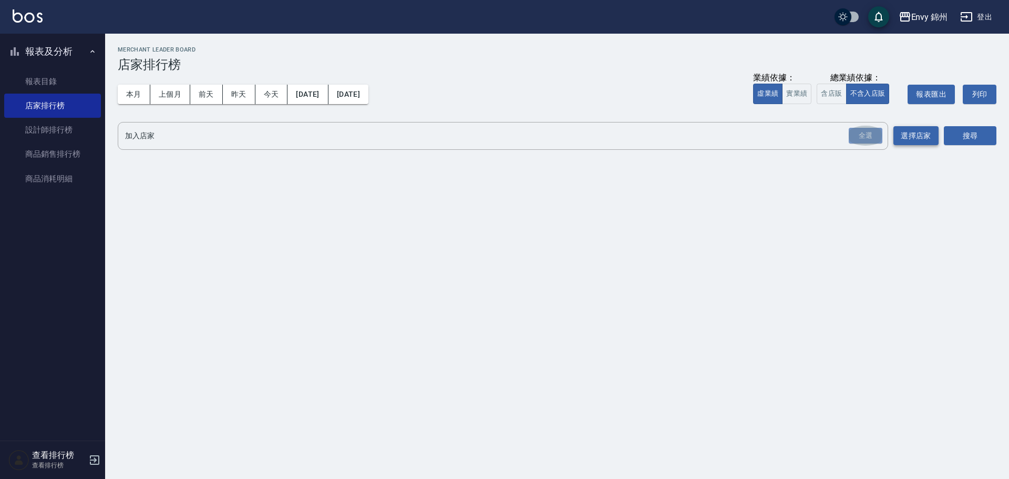
drag, startPoint x: 857, startPoint y: 137, endPoint x: 903, endPoint y: 143, distance: 46.7
click at [858, 135] on div "全選" at bounding box center [865, 136] width 34 height 16
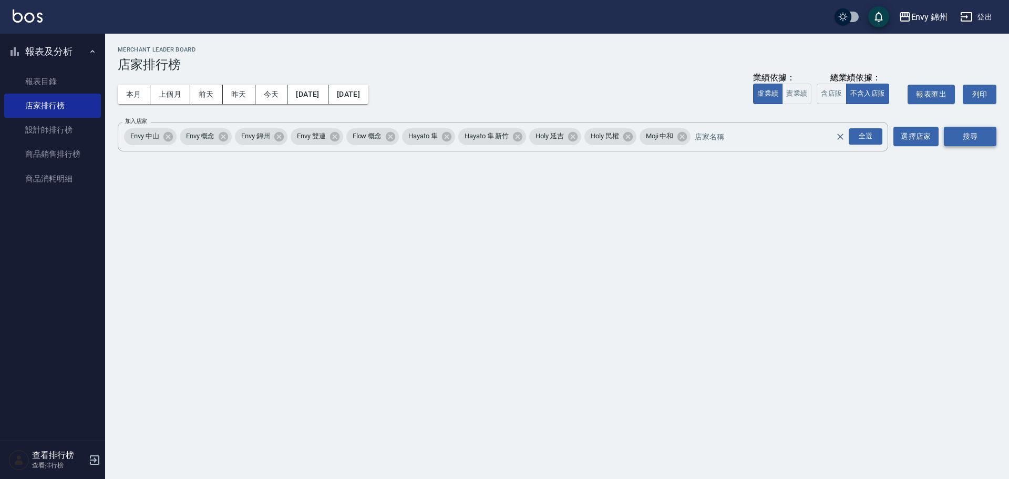
click at [989, 139] on button "搜尋" at bounding box center [970, 136] width 53 height 19
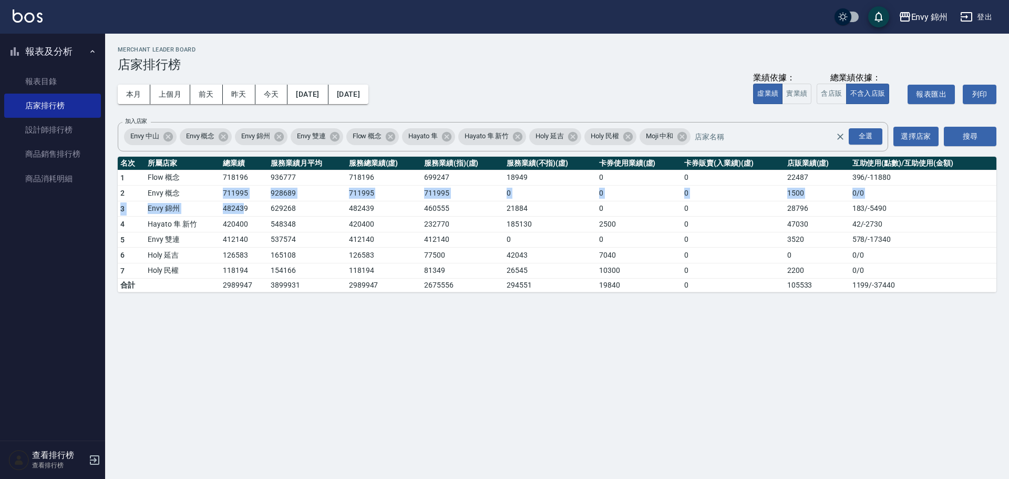
drag, startPoint x: 213, startPoint y: 189, endPoint x: 243, endPoint y: 204, distance: 33.1
click at [243, 204] on tbody "1 Flow 概念 718196 936777 718196 699247 18949 0 0 22487 396 / -11880 2 Envy 概念 71…" at bounding box center [557, 231] width 878 height 122
click at [260, 208] on td "482439" at bounding box center [244, 209] width 48 height 16
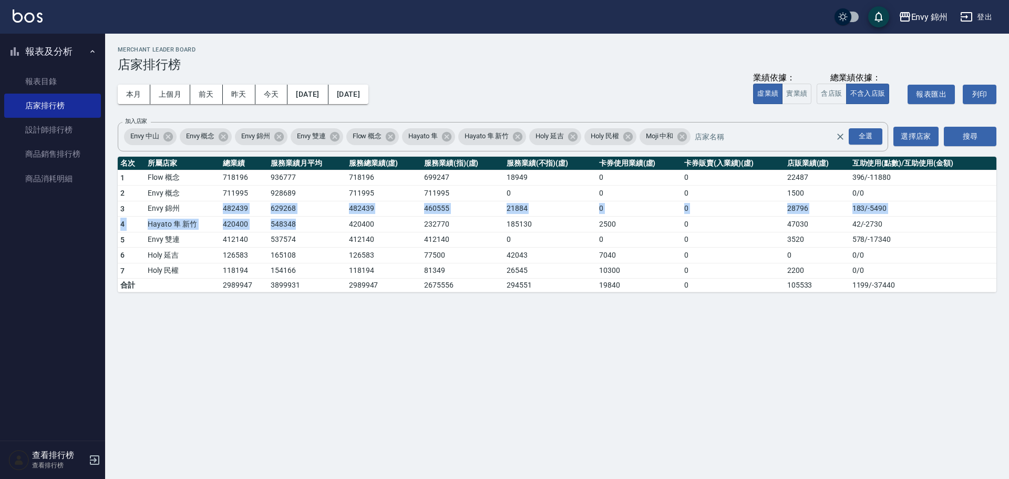
drag, startPoint x: 203, startPoint y: 204, endPoint x: 296, endPoint y: 226, distance: 95.4
click at [296, 226] on tbody "1 Flow 概念 718196 936777 718196 699247 18949 0 0 22487 396 / -11880 2 Envy 概念 71…" at bounding box center [557, 231] width 878 height 122
click at [296, 226] on td "548348" at bounding box center [307, 224] width 78 height 16
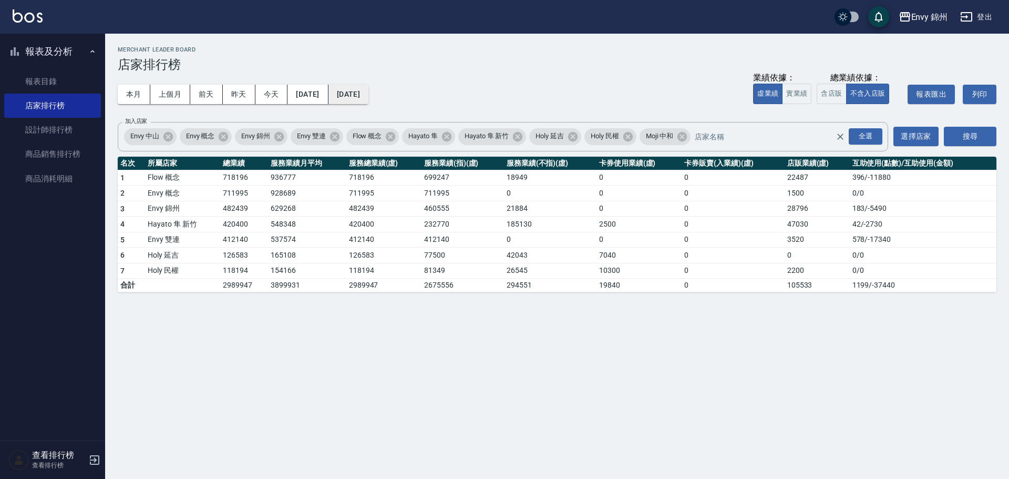
drag, startPoint x: 378, startPoint y: 79, endPoint x: 385, endPoint y: 85, distance: 8.9
click at [368, 82] on div "本月 上個月 前天 昨天 今天 2025/09/01 2025/09/23" at bounding box center [243, 94] width 251 height 45
click at [368, 96] on button "2025/09/23" at bounding box center [348, 94] width 40 height 19
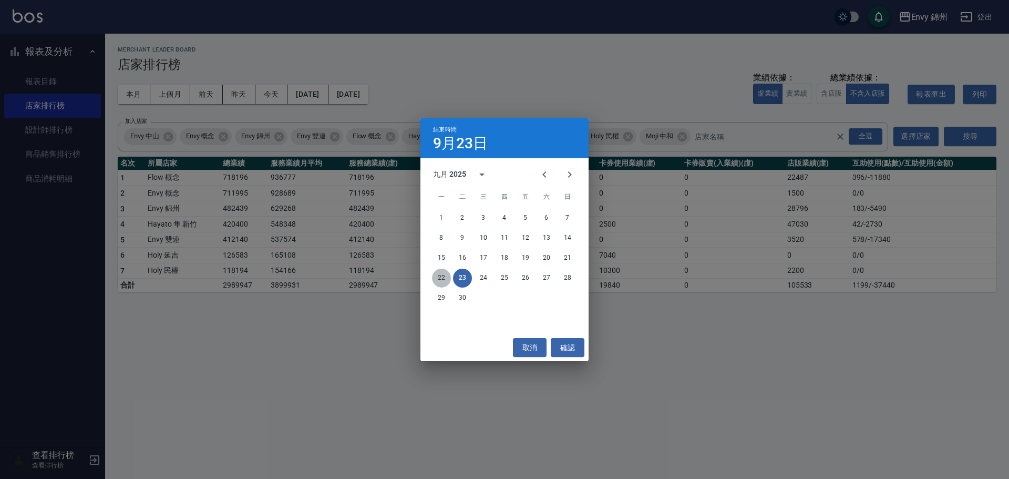
click at [445, 279] on button "22" at bounding box center [441, 277] width 19 height 19
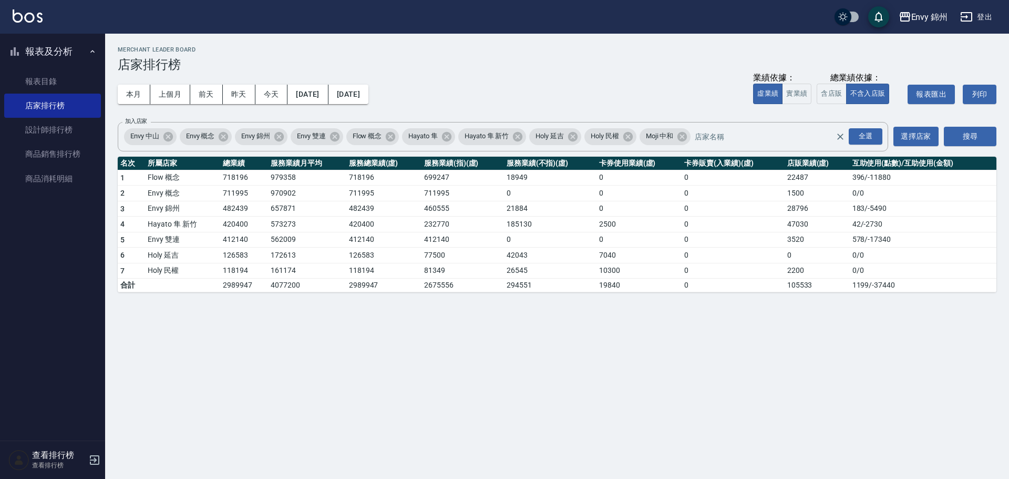
click at [981, 15] on button "登出" at bounding box center [976, 16] width 40 height 19
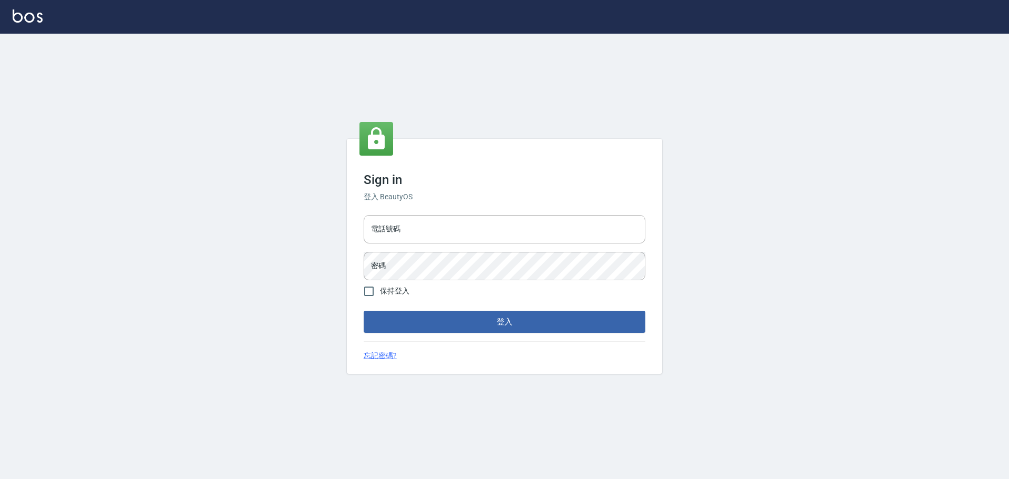
type input "9990001234567"
click at [452, 227] on input "9990001234567" at bounding box center [505, 229] width 282 height 28
type input "25153595"
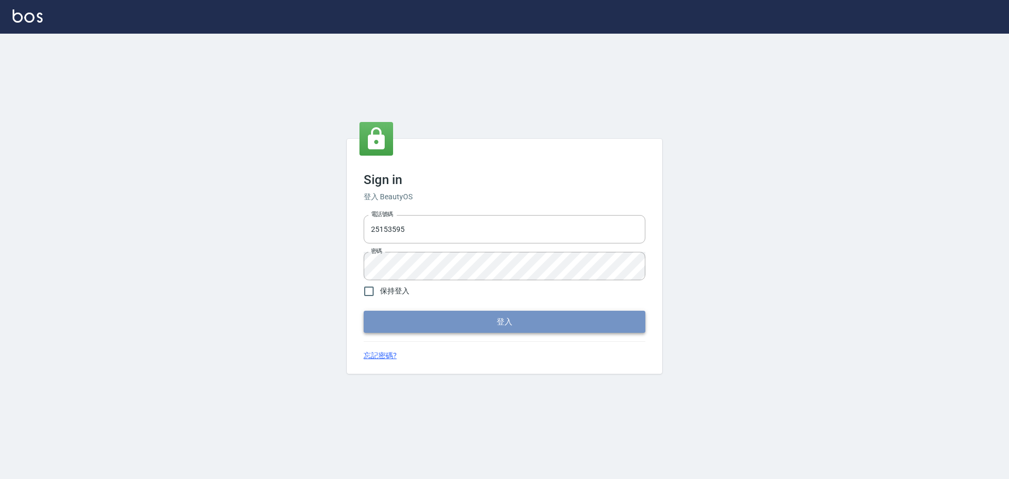
click at [479, 326] on button "登入" at bounding box center [505, 321] width 282 height 22
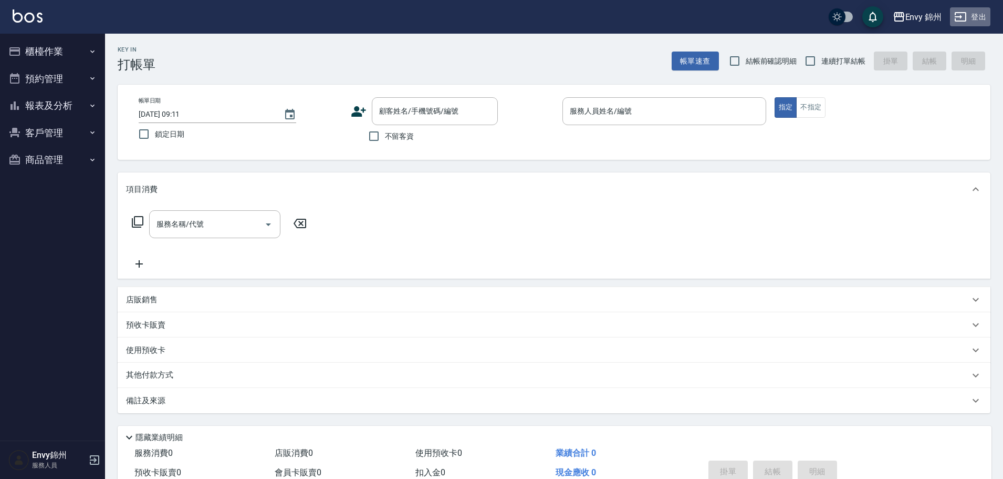
click at [975, 22] on button "登出" at bounding box center [970, 16] width 40 height 19
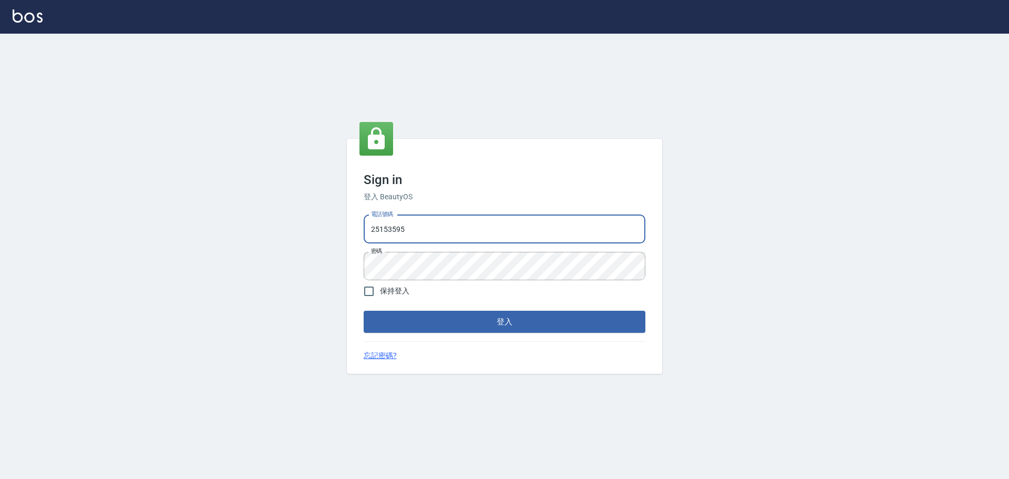
click at [445, 230] on input "25153595" at bounding box center [505, 229] width 282 height 28
type input "9990001234567"
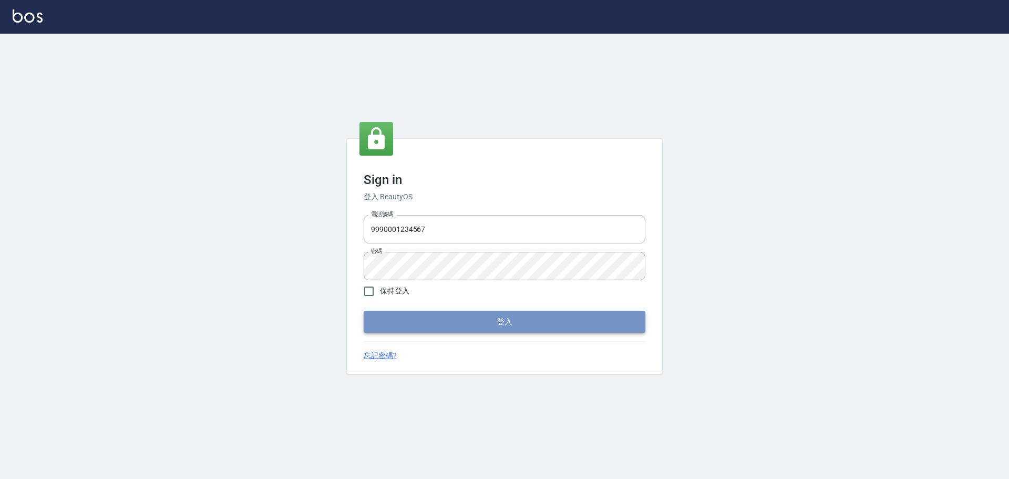
click at [487, 322] on button "登入" at bounding box center [505, 321] width 282 height 22
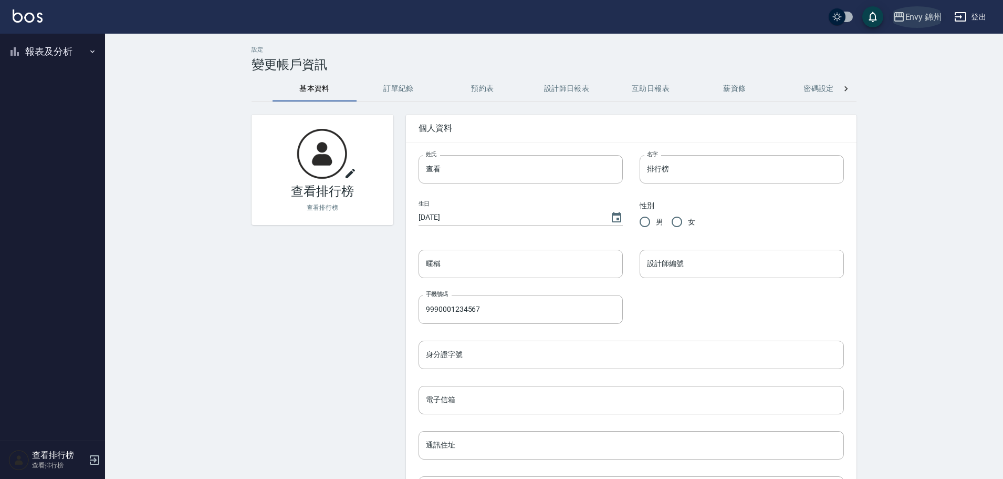
click at [914, 17] on div "Envy 錦州" at bounding box center [924, 17] width 37 height 13
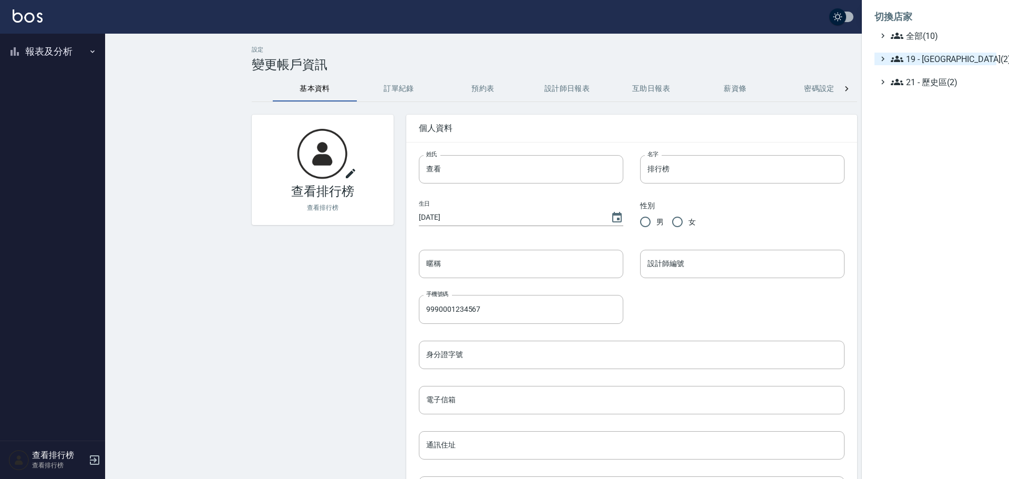
click at [918, 56] on span "19 - [GEOGRAPHIC_DATA](2)" at bounding box center [940, 59] width 101 height 13
click at [922, 95] on span "19.02 - ENVY(5)" at bounding box center [946, 89] width 91 height 13
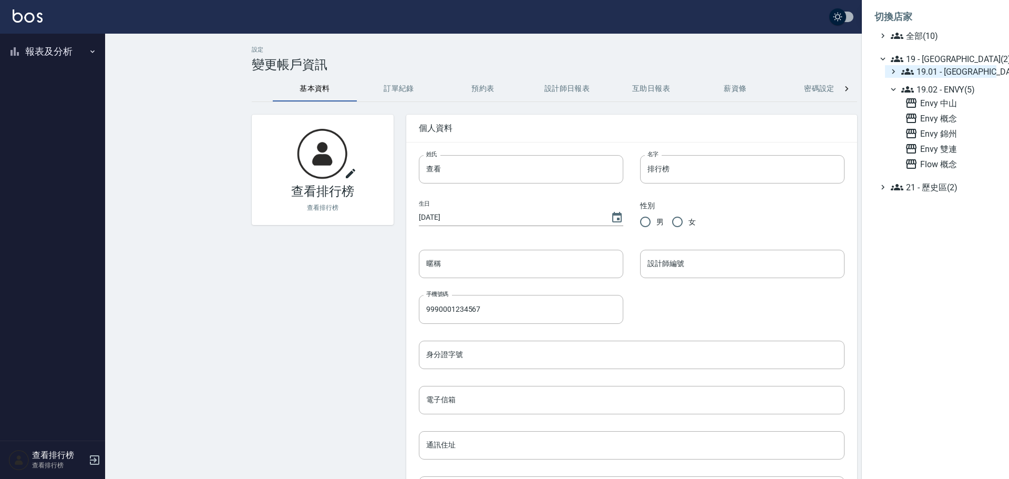
click at [917, 75] on span "19.01 - 新城區 (3)" at bounding box center [946, 71] width 91 height 13
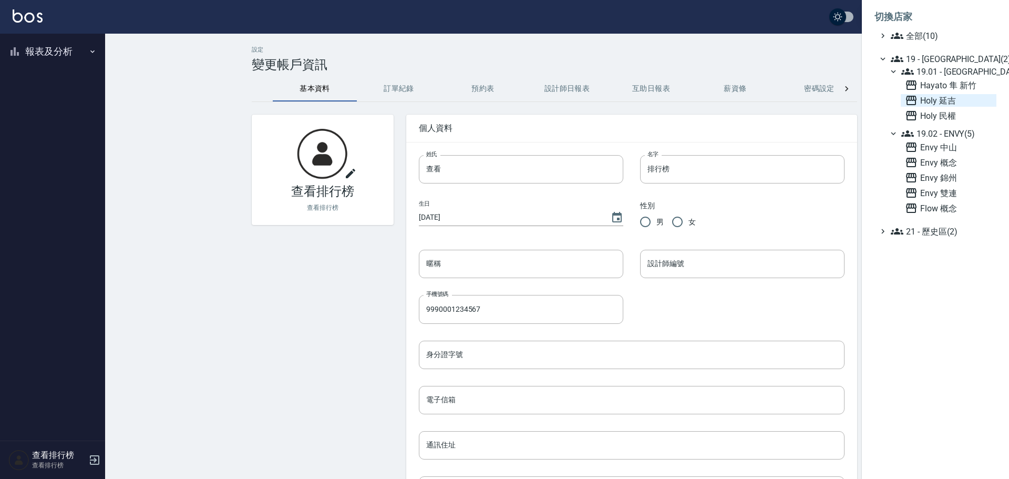
click at [922, 98] on span "Holy 延吉" at bounding box center [948, 100] width 87 height 13
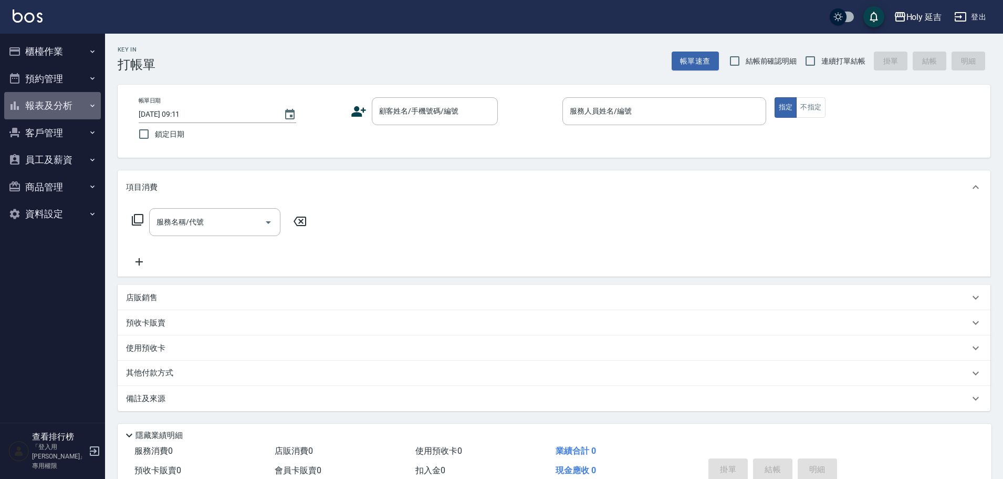
click at [49, 103] on button "報表及分析" at bounding box center [52, 105] width 97 height 27
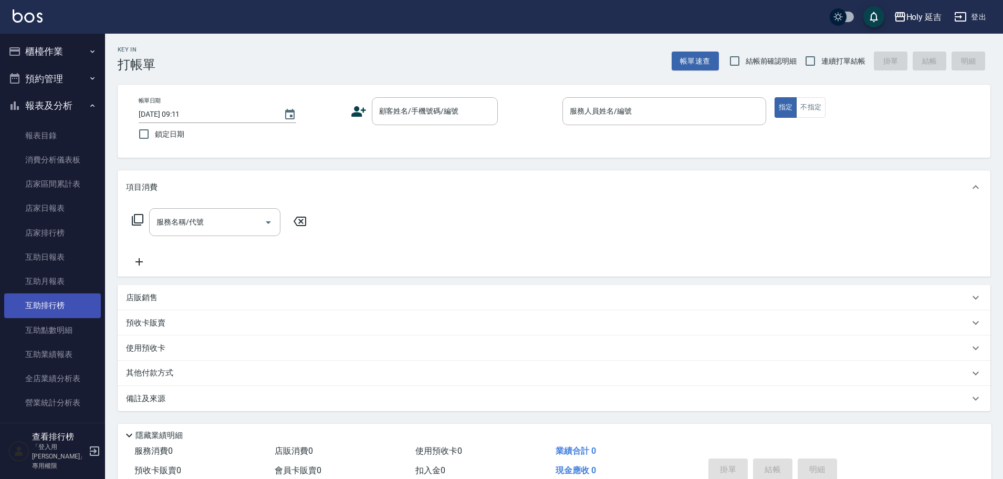
click at [37, 310] on link "互助排行榜" at bounding box center [52, 305] width 97 height 24
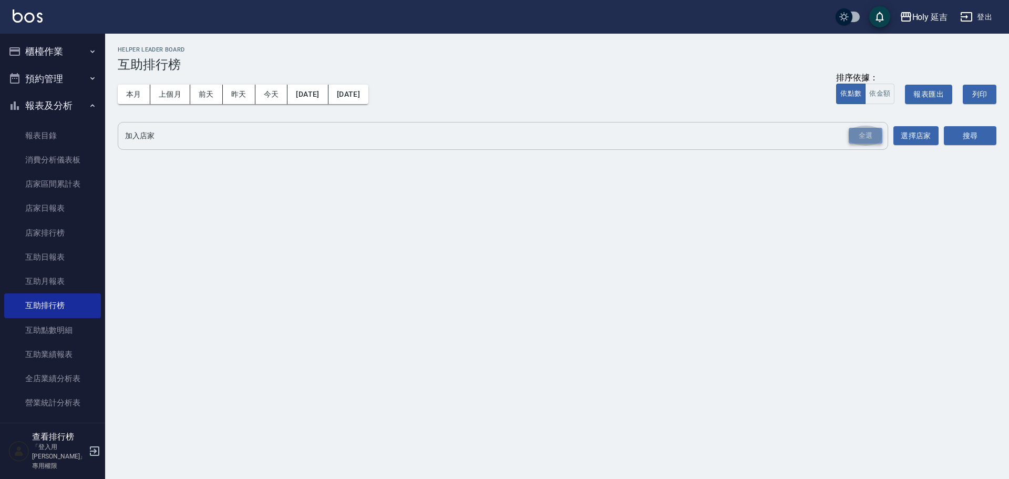
click at [853, 135] on div "全選" at bounding box center [865, 136] width 34 height 16
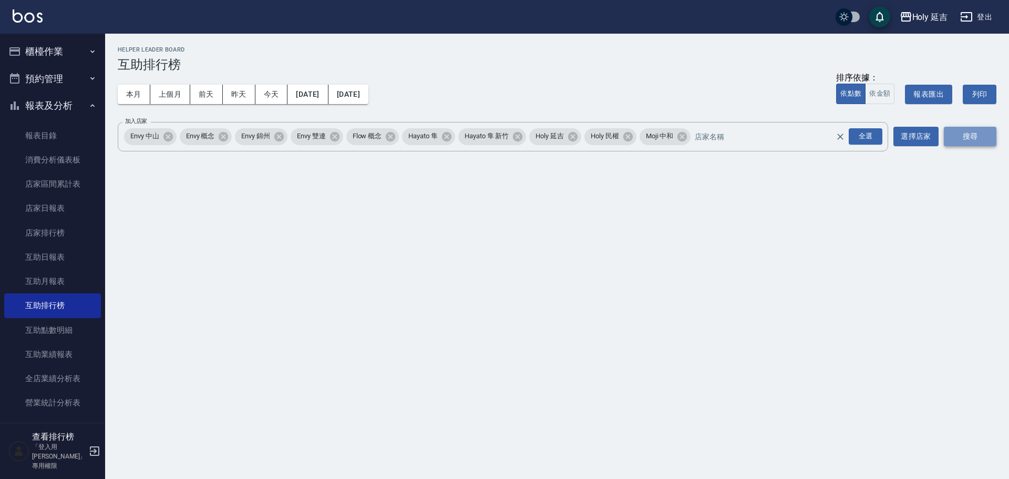
click at [963, 139] on button "搜尋" at bounding box center [970, 136] width 53 height 19
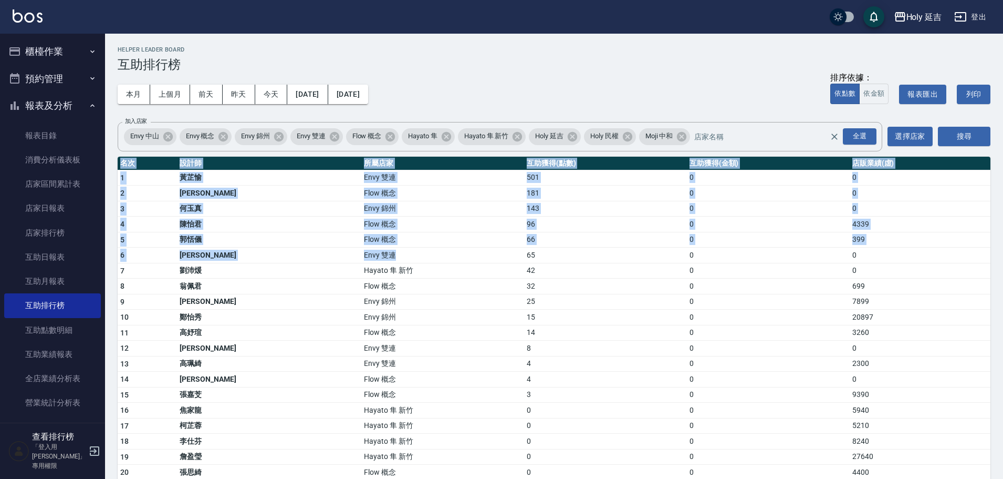
drag, startPoint x: 449, startPoint y: 250, endPoint x: 107, endPoint y: 383, distance: 367.6
click at [107, 383] on div "Holy 延吉 2025-09-01 - 2025-09-23 互助排行榜 列印時間： 2025-09-23-09:11 Helper Leader Boar…" at bounding box center [554, 293] width 898 height 519
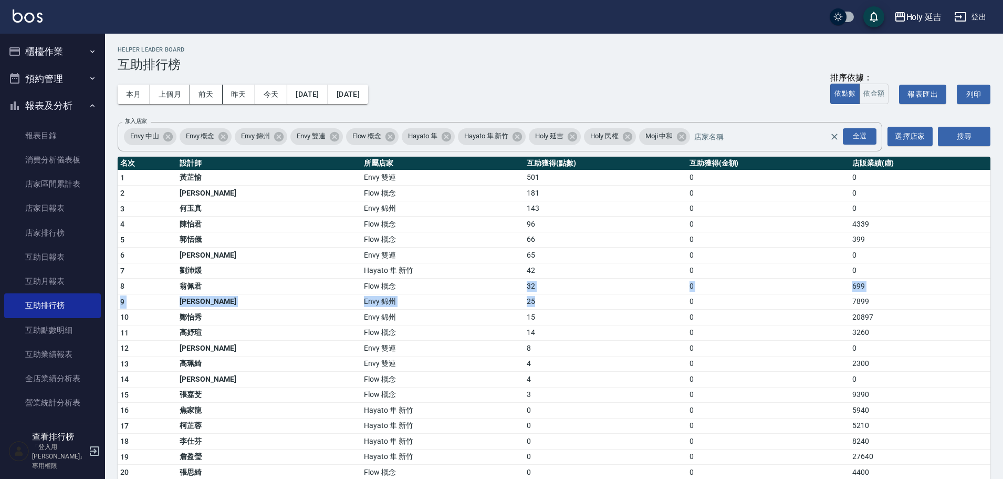
drag, startPoint x: 442, startPoint y: 289, endPoint x: 471, endPoint y: 296, distance: 30.2
click at [471, 296] on tbody "1 黃芷愉 Envy 雙連 501 0 0 2 楊佳蒨 Flow 概念 181 0 0 3 何玉真 Envy 錦州 143 0 0 4 陳怡君 Flow 概念…" at bounding box center [554, 355] width 873 height 370
click at [524, 296] on td "25" at bounding box center [605, 302] width 163 height 16
drag, startPoint x: 429, startPoint y: 217, endPoint x: 504, endPoint y: 217, distance: 75.7
click at [504, 217] on tr "4 陳怡君 Flow 概念 96 0 4339" at bounding box center [554, 224] width 873 height 16
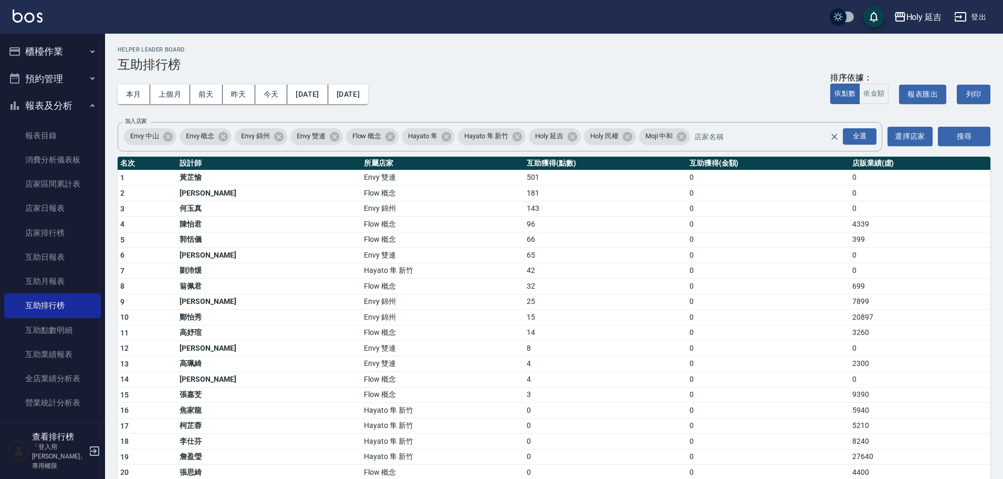
click at [733, 370] on td "0" at bounding box center [768, 364] width 163 height 16
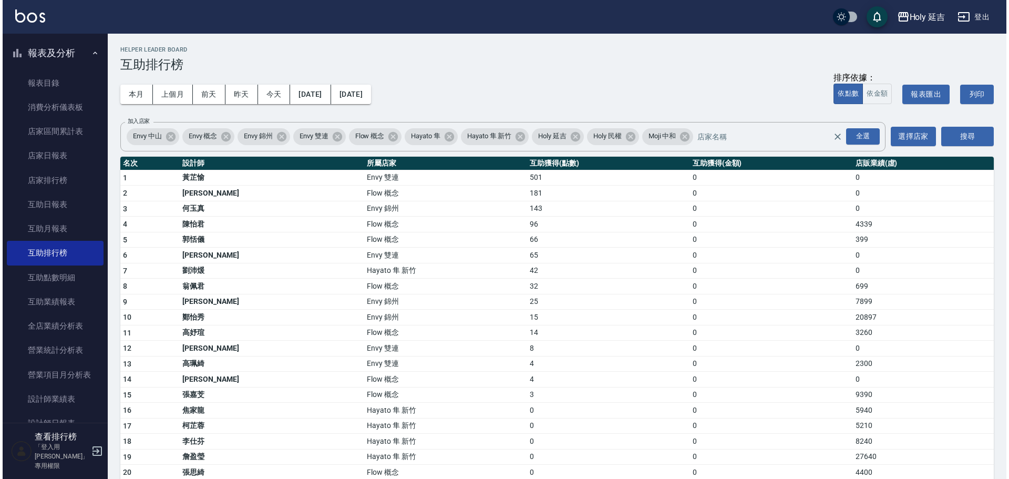
scroll to position [105, 0]
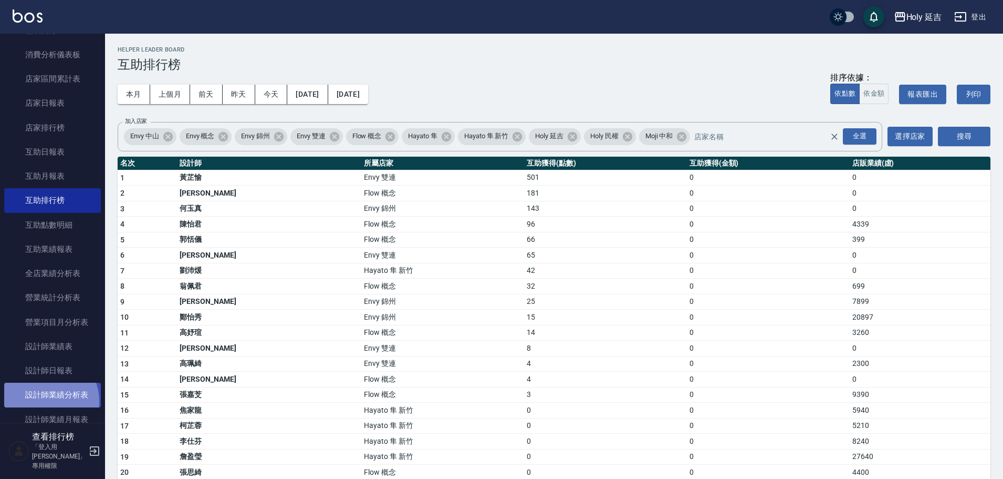
click at [44, 401] on link "設計師業績分析表" at bounding box center [52, 394] width 97 height 24
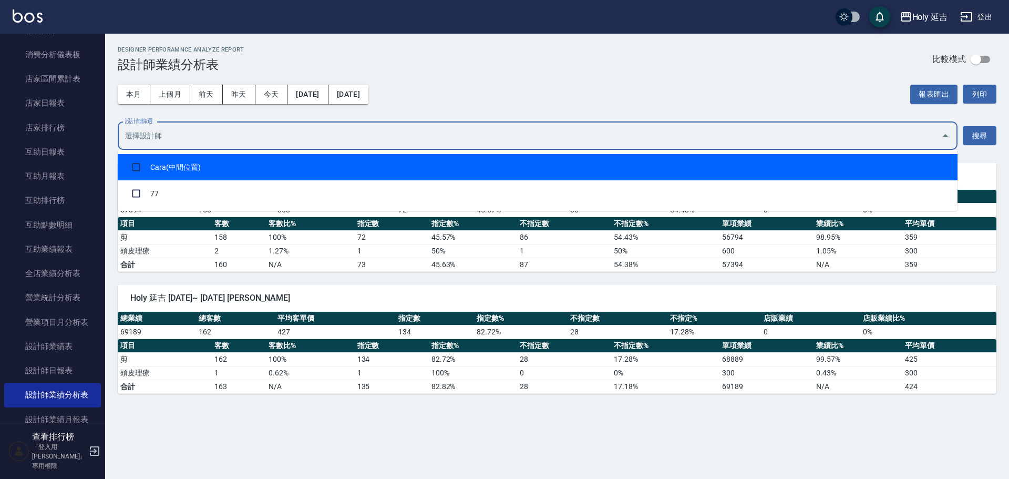
click at [243, 139] on input "設計師篩選" at bounding box center [529, 136] width 814 height 18
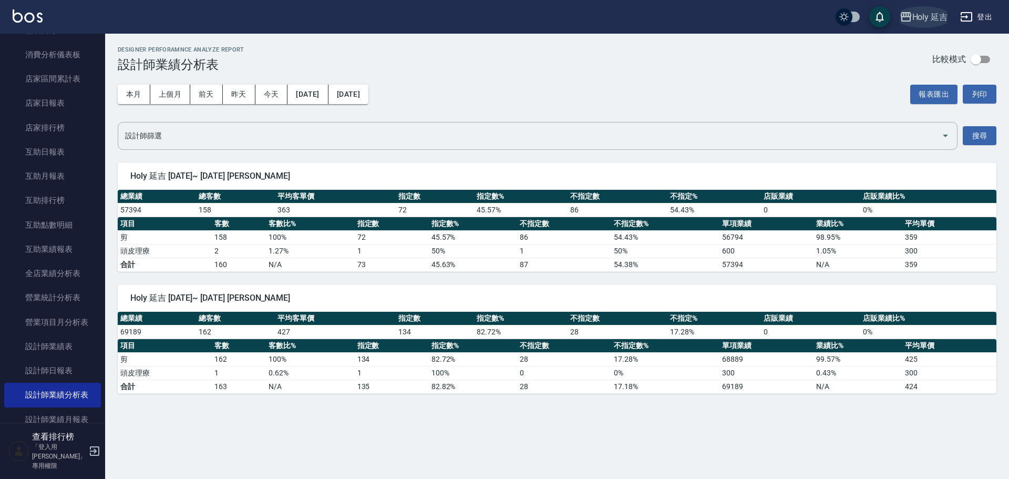
click at [946, 15] on div "Holy 延吉" at bounding box center [930, 17] width 36 height 13
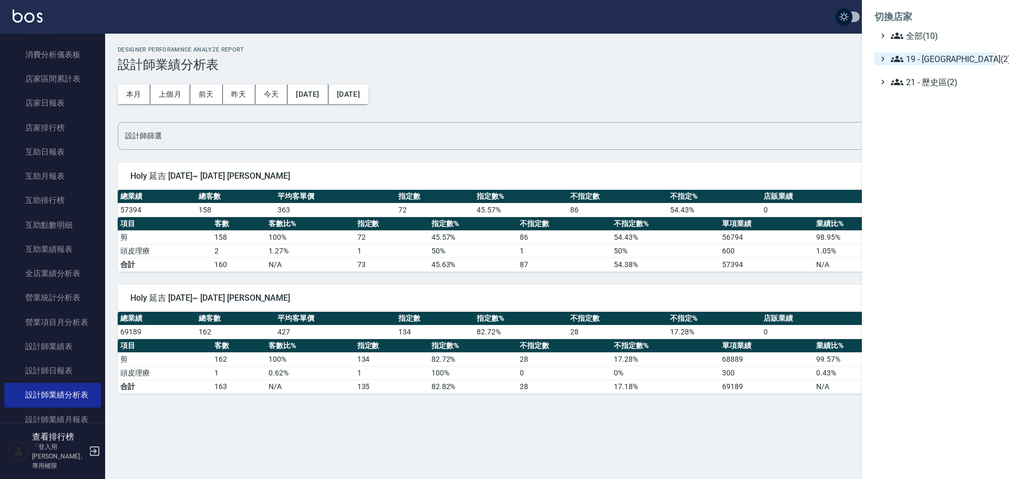
click at [924, 59] on span "19 - 新城區(2)" at bounding box center [940, 59] width 101 height 13
click at [918, 86] on span "19.02 - ENVY(5)" at bounding box center [946, 89] width 91 height 13
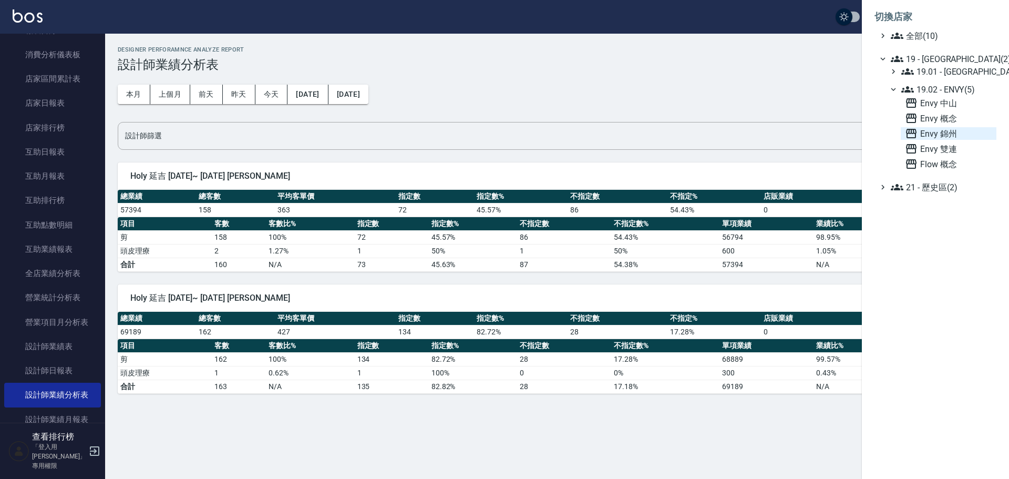
click at [926, 128] on span "Envy 錦州" at bounding box center [948, 133] width 87 height 13
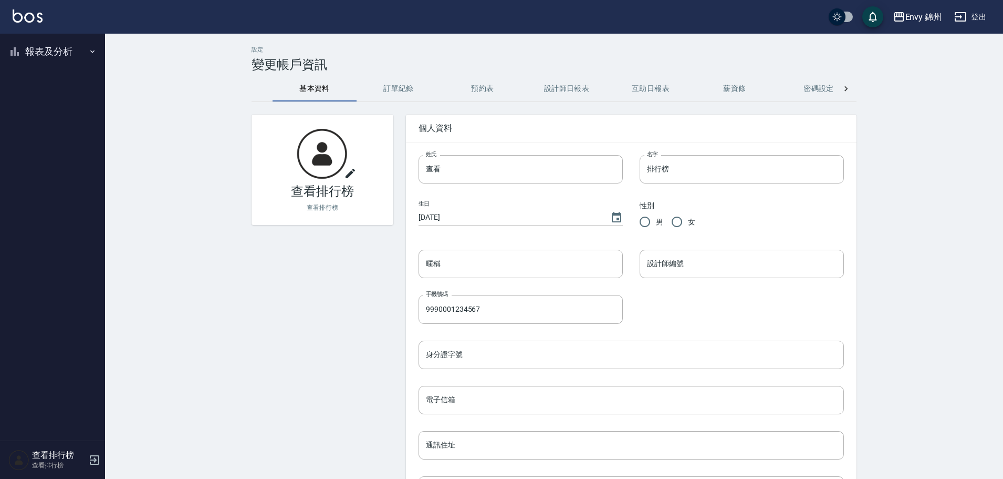
click at [43, 56] on button "報表及分析" at bounding box center [52, 51] width 97 height 27
click at [555, 92] on button "設計師日報表" at bounding box center [567, 88] width 84 height 25
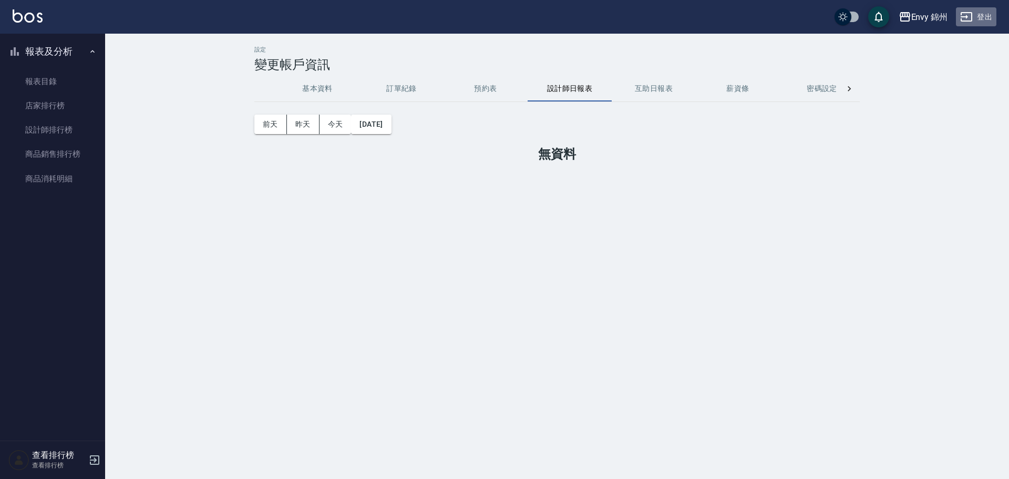
click at [962, 14] on icon "button" at bounding box center [966, 17] width 13 height 13
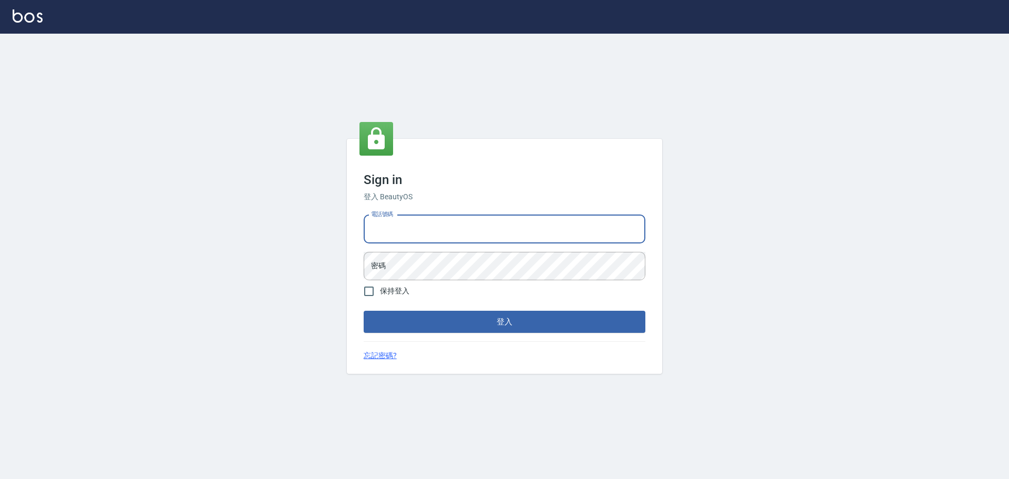
drag, startPoint x: 0, startPoint y: 0, endPoint x: 530, endPoint y: 233, distance: 578.4
click at [530, 233] on input "電話號碼" at bounding box center [505, 229] width 282 height 28
click at [474, 233] on input "9990001234567" at bounding box center [505, 229] width 282 height 28
type input "25153595"
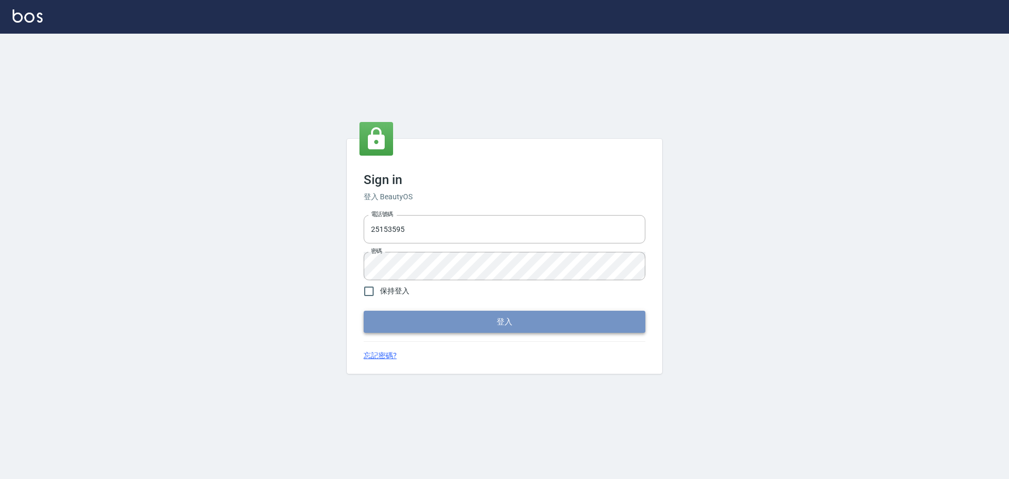
click at [429, 323] on button "登入" at bounding box center [505, 321] width 282 height 22
